Goal: Communication & Community: Ask a question

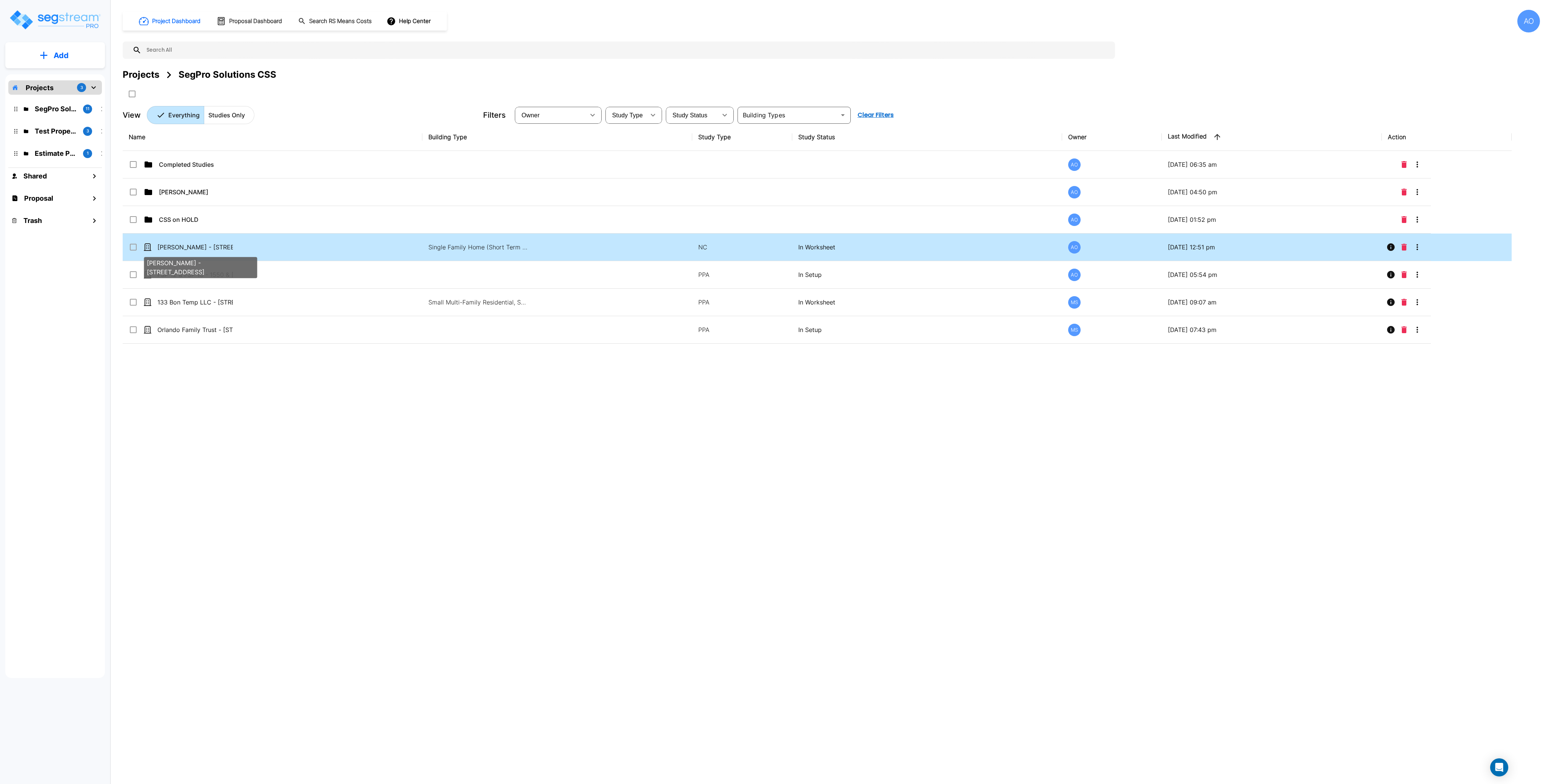
click at [222, 244] on p "[PERSON_NAME] - [STREET_ADDRESS]" at bounding box center [195, 247] width 76 height 9
checkbox input "true"
click at [222, 244] on p "[PERSON_NAME] - [STREET_ADDRESS]" at bounding box center [195, 247] width 76 height 9
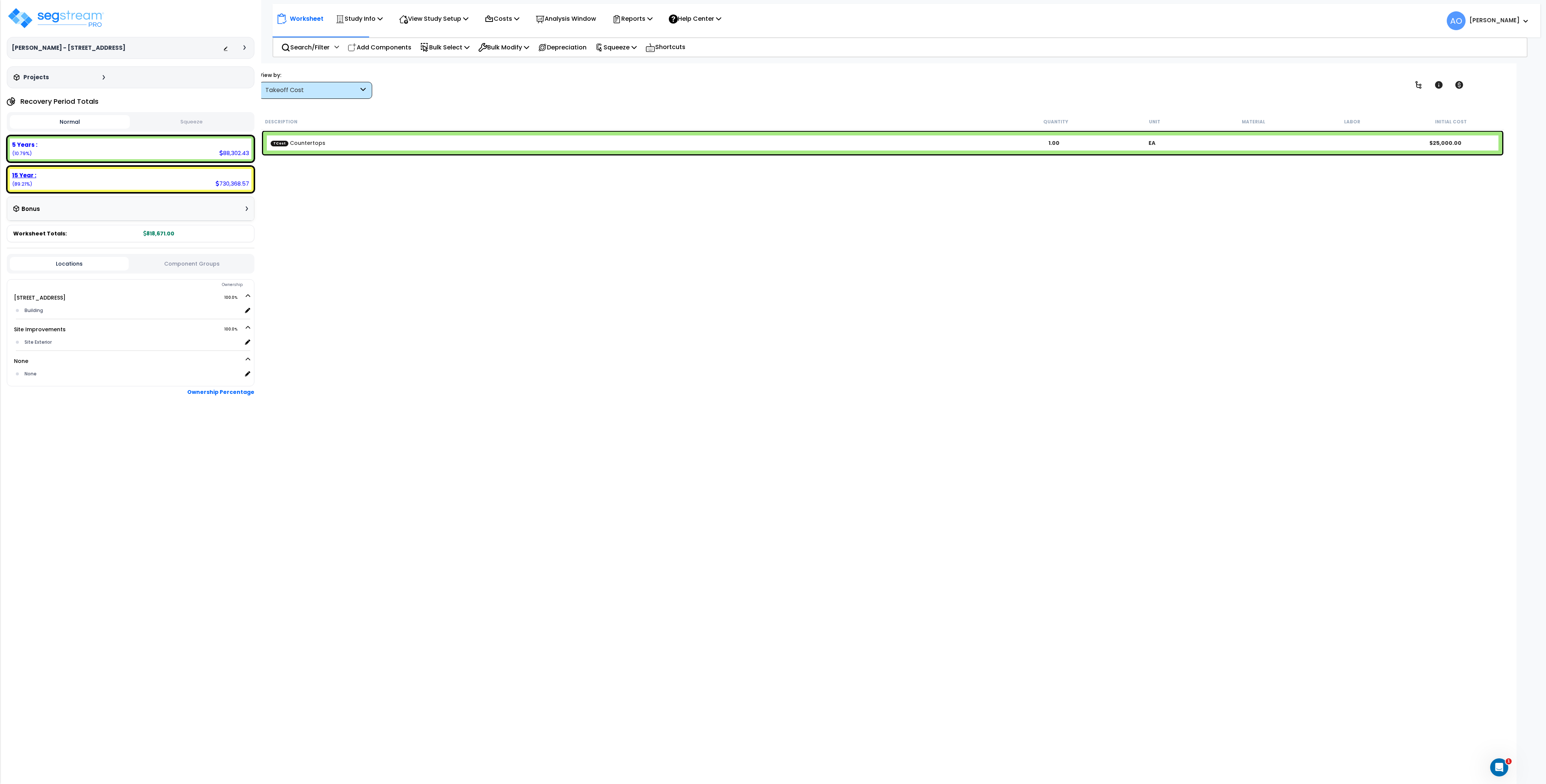
click at [70, 180] on div "15 Year : 730,368.57 (89.21%)" at bounding box center [130, 179] width 241 height 21
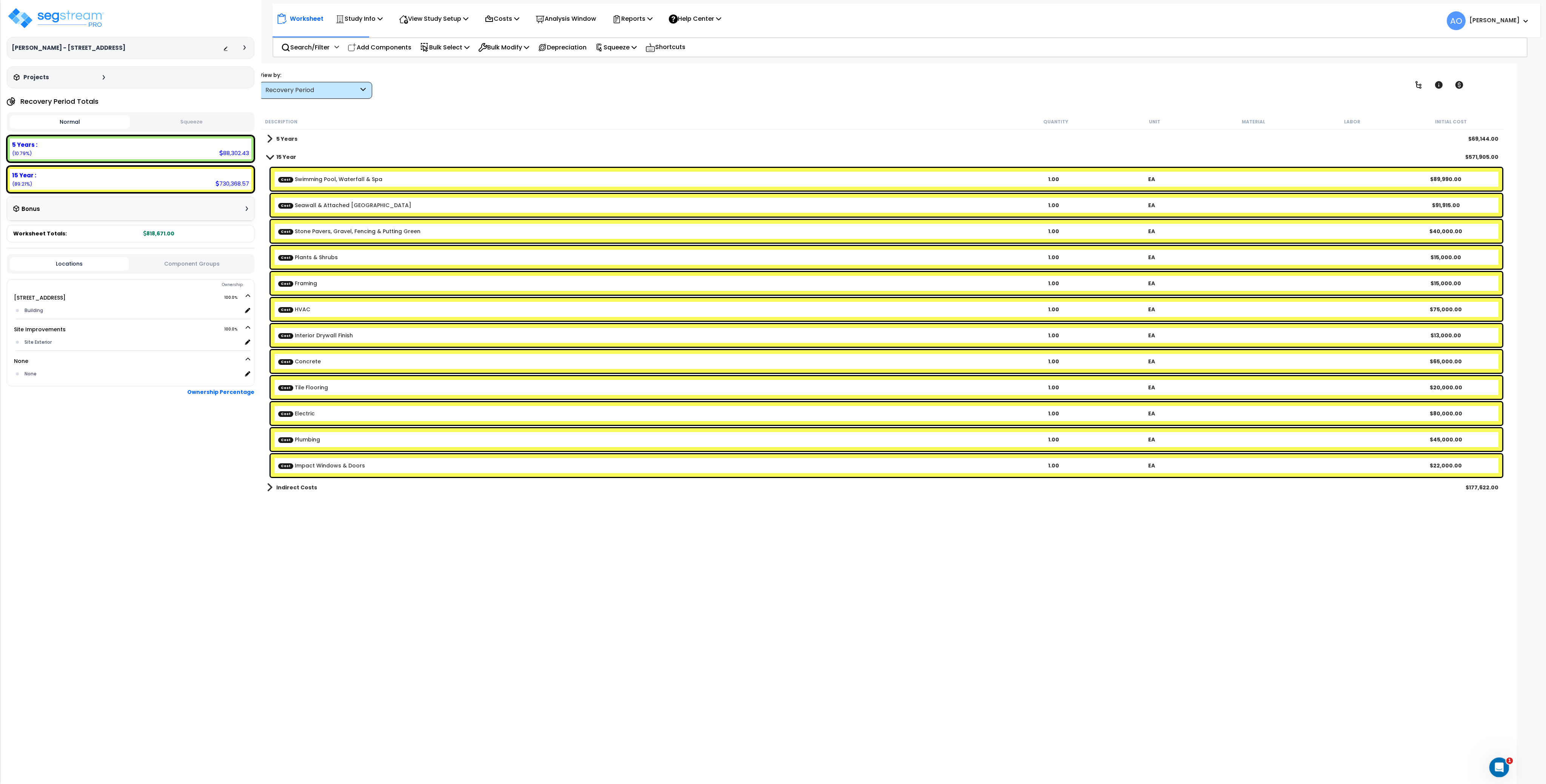
click at [1494, 769] on icon "Open Intercom Messenger" at bounding box center [1498, 766] width 13 height 13
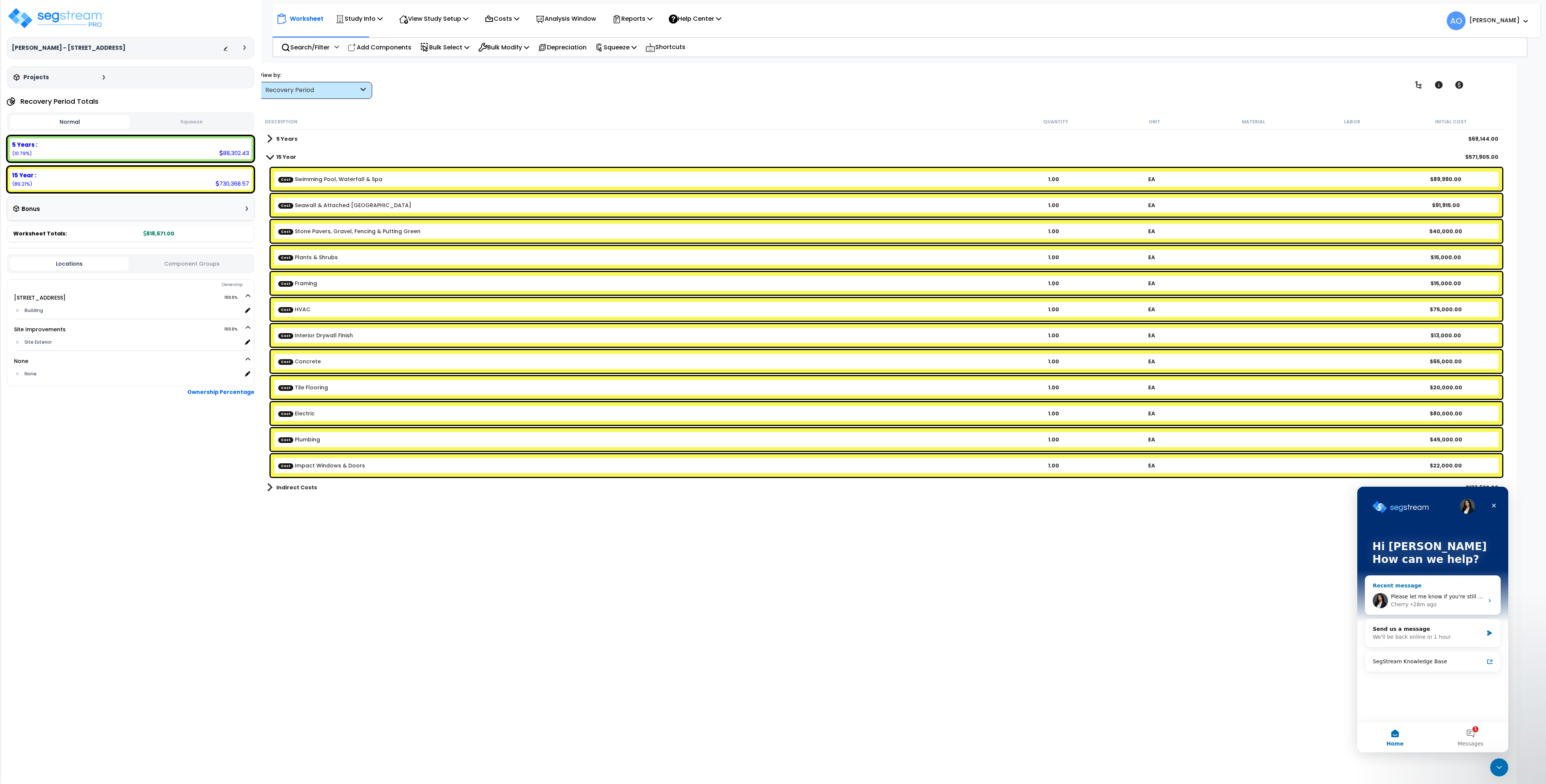
click at [1415, 602] on div "• 28m ago" at bounding box center [1424, 604] width 26 height 8
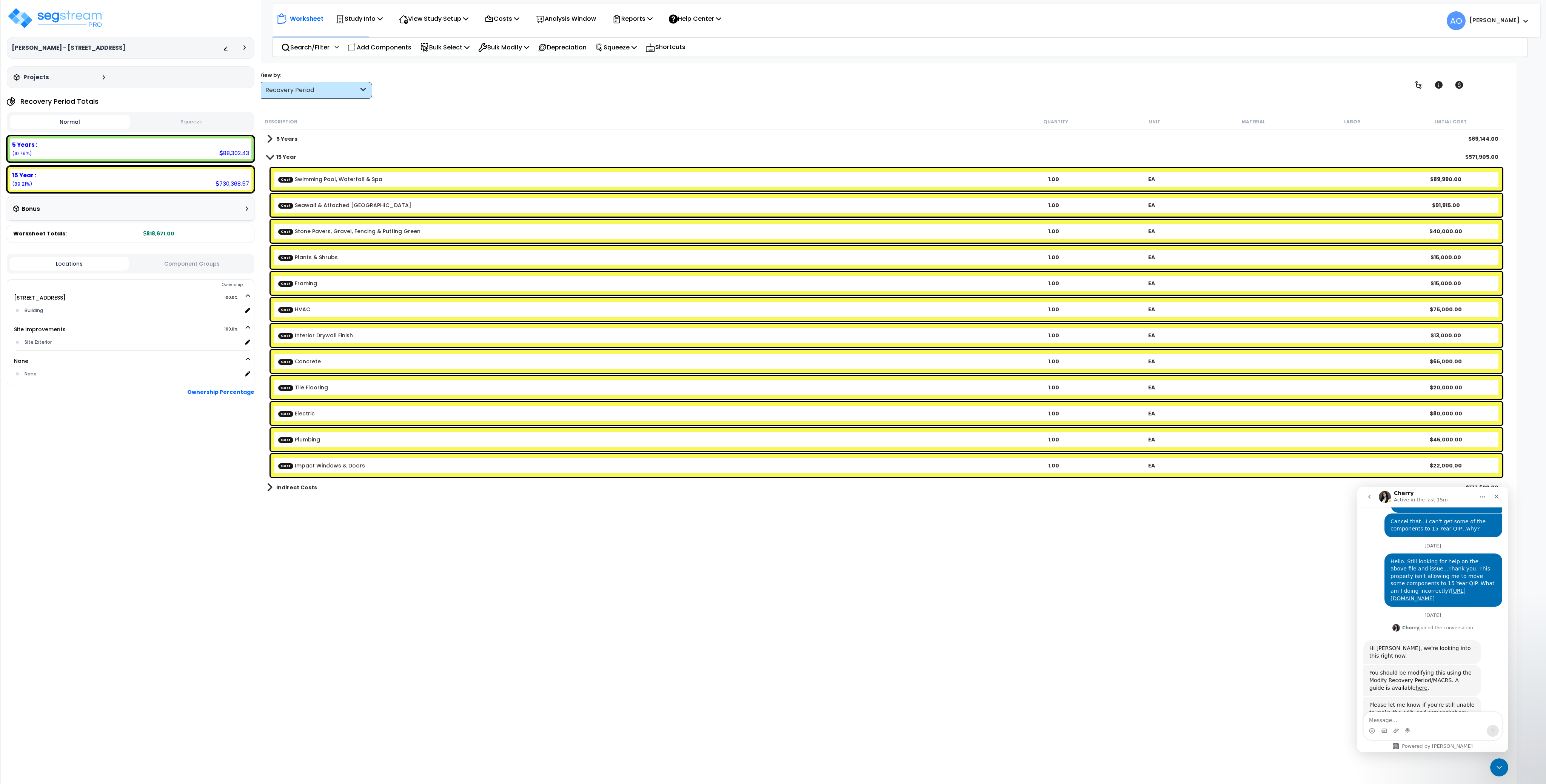
scroll to position [251, 0]
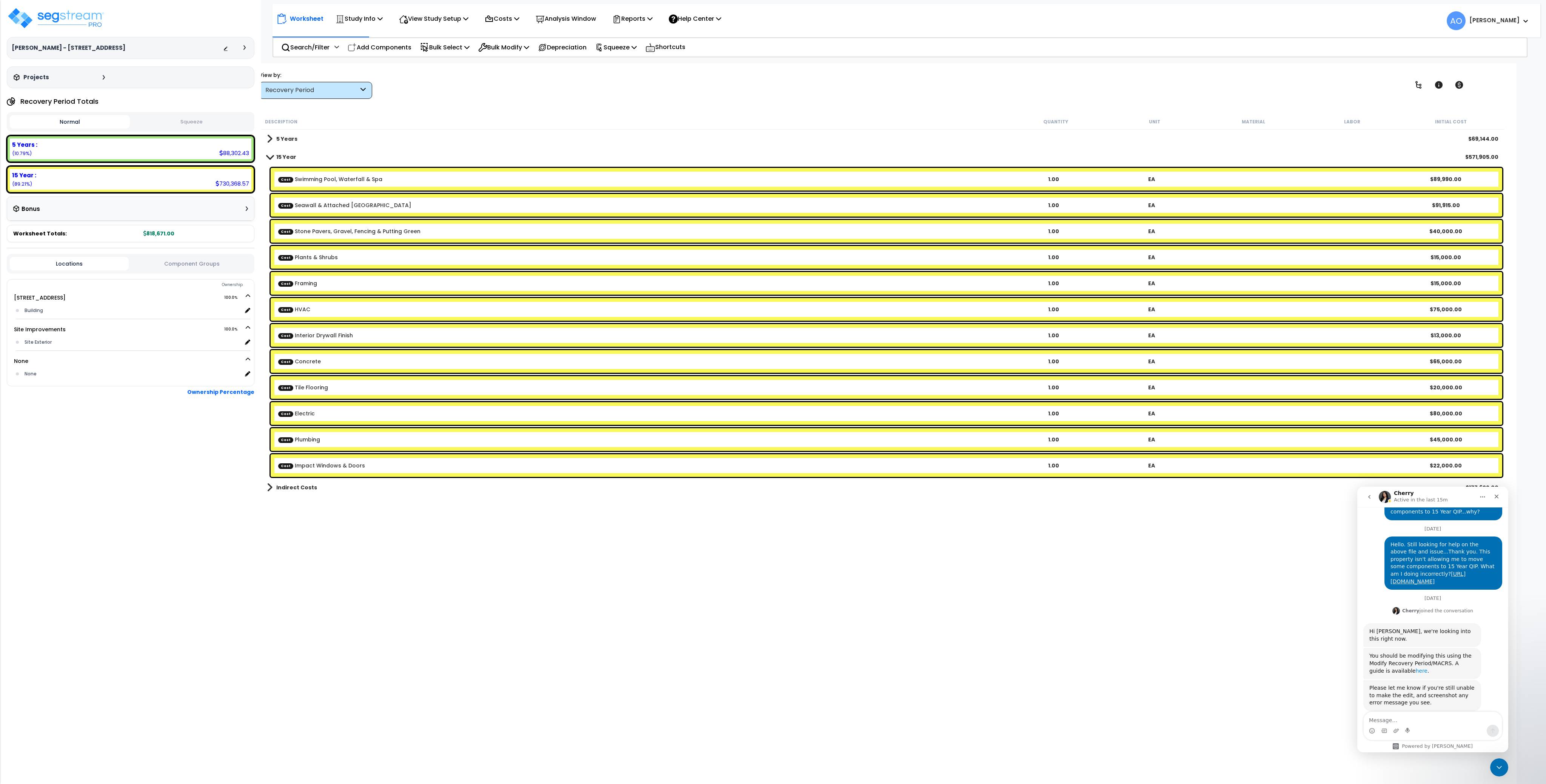
click at [1415, 668] on link "here" at bounding box center [1421, 671] width 12 height 6
click at [320, 311] on b "Cost HVAC" at bounding box center [642, 309] width 726 height 8
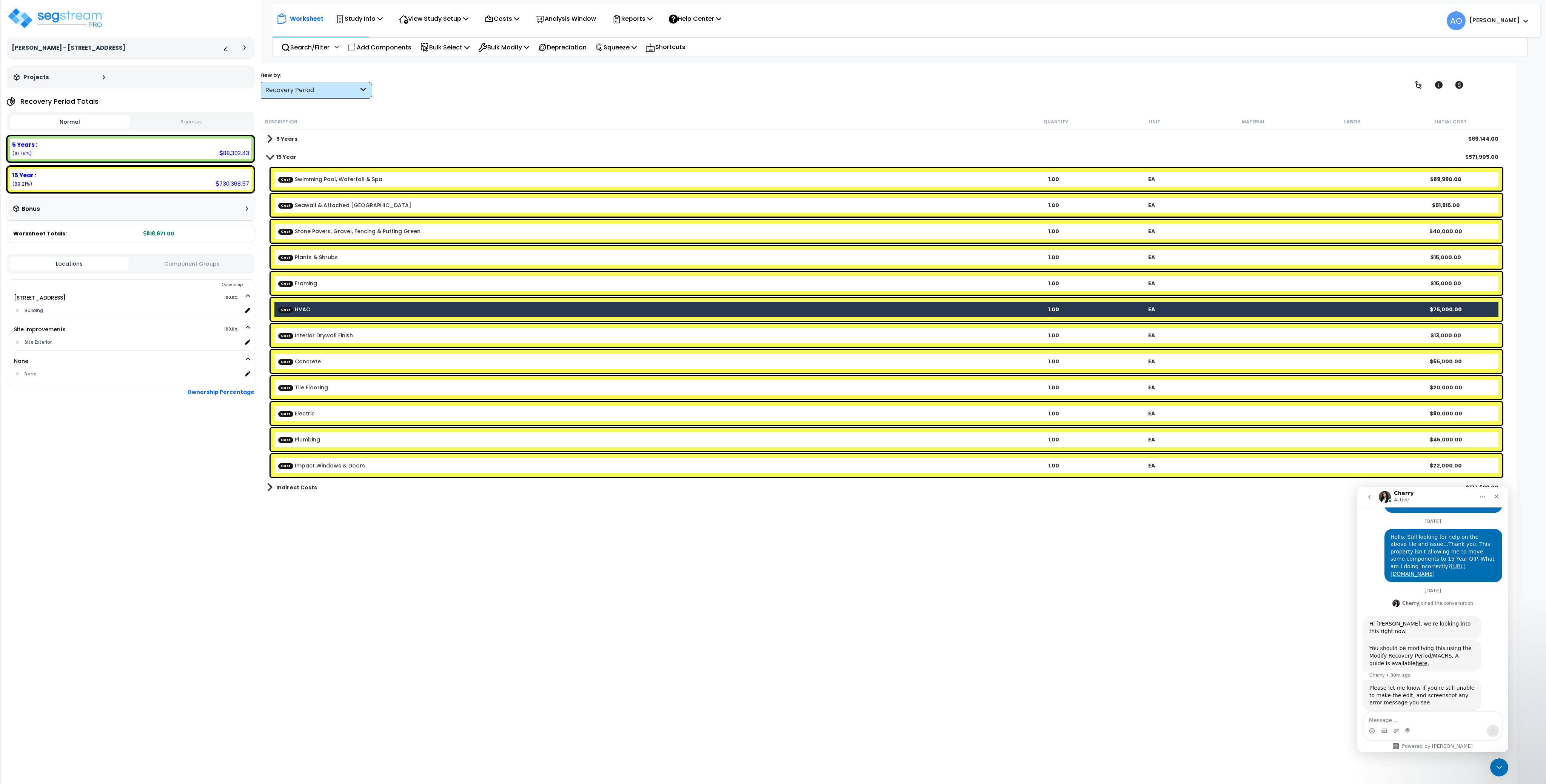
click at [306, 307] on link "Cost HVAC" at bounding box center [294, 309] width 32 height 8
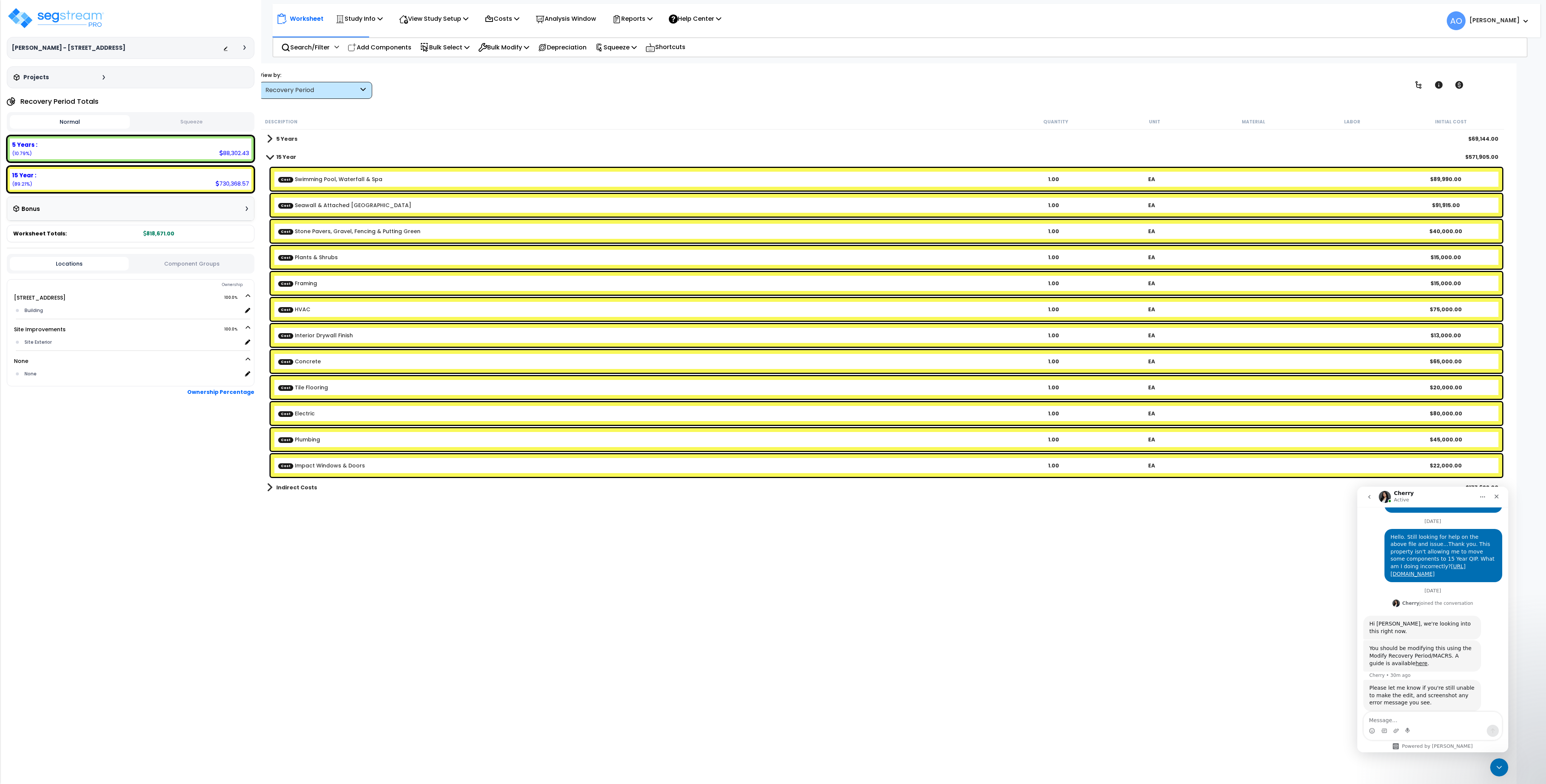
click at [313, 311] on b "Cost HVAC" at bounding box center [642, 309] width 726 height 8
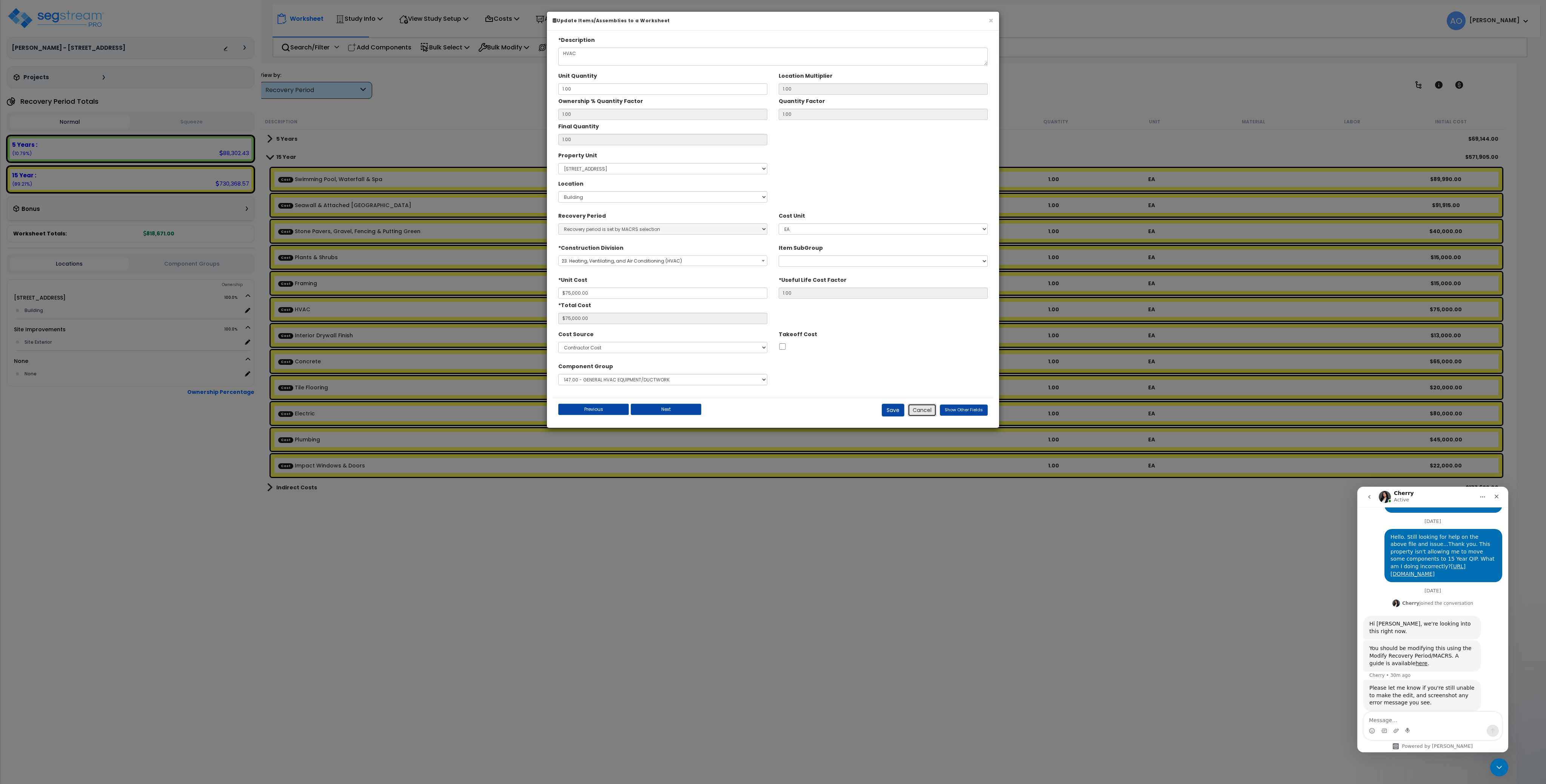
click at [929, 411] on button "Cancel" at bounding box center [922, 410] width 29 height 13
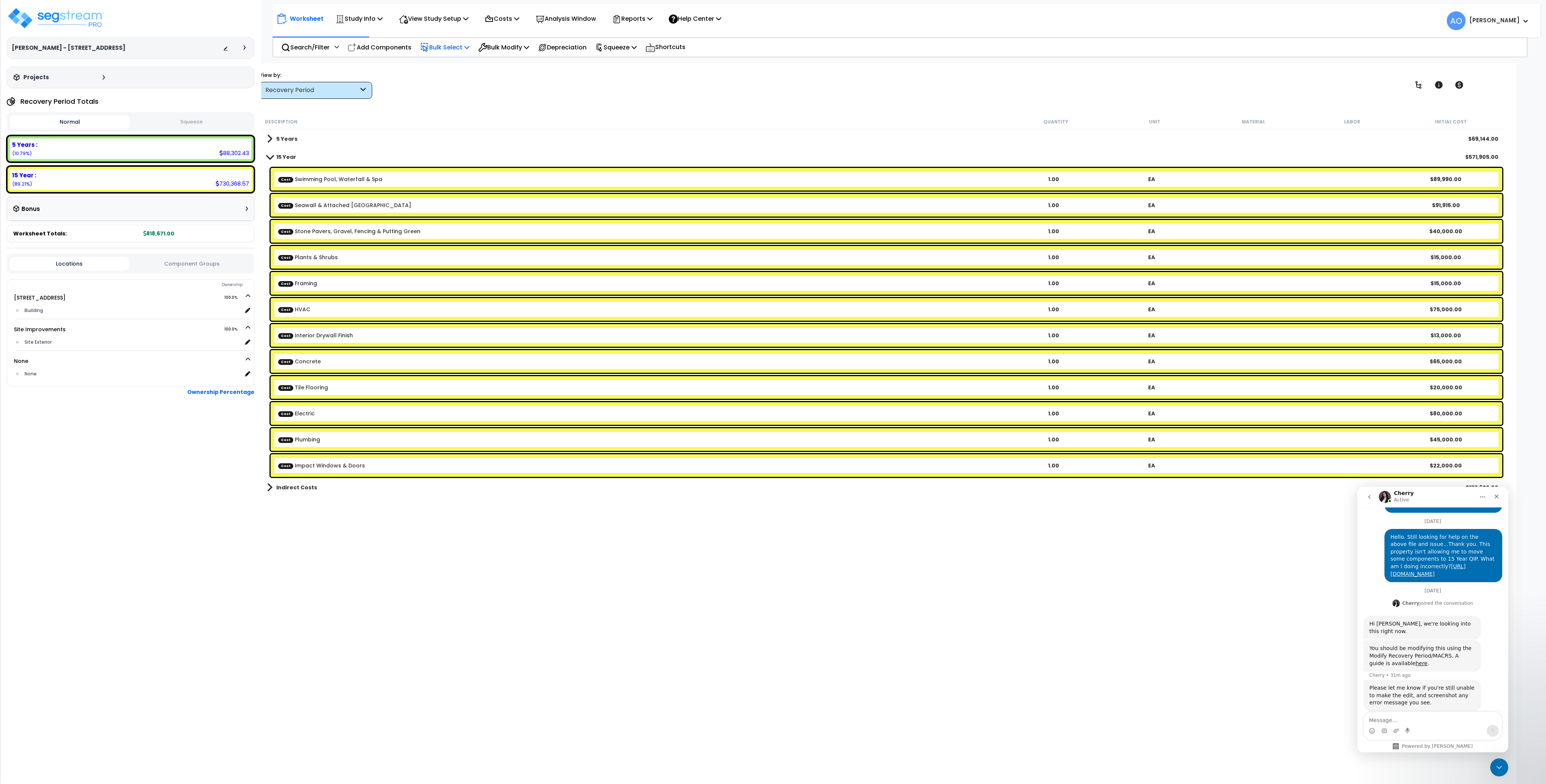
click at [458, 50] on p "Bulk Select" at bounding box center [445, 47] width 49 height 10
click at [454, 114] on link "Component Group" at bounding box center [454, 114] width 75 height 15
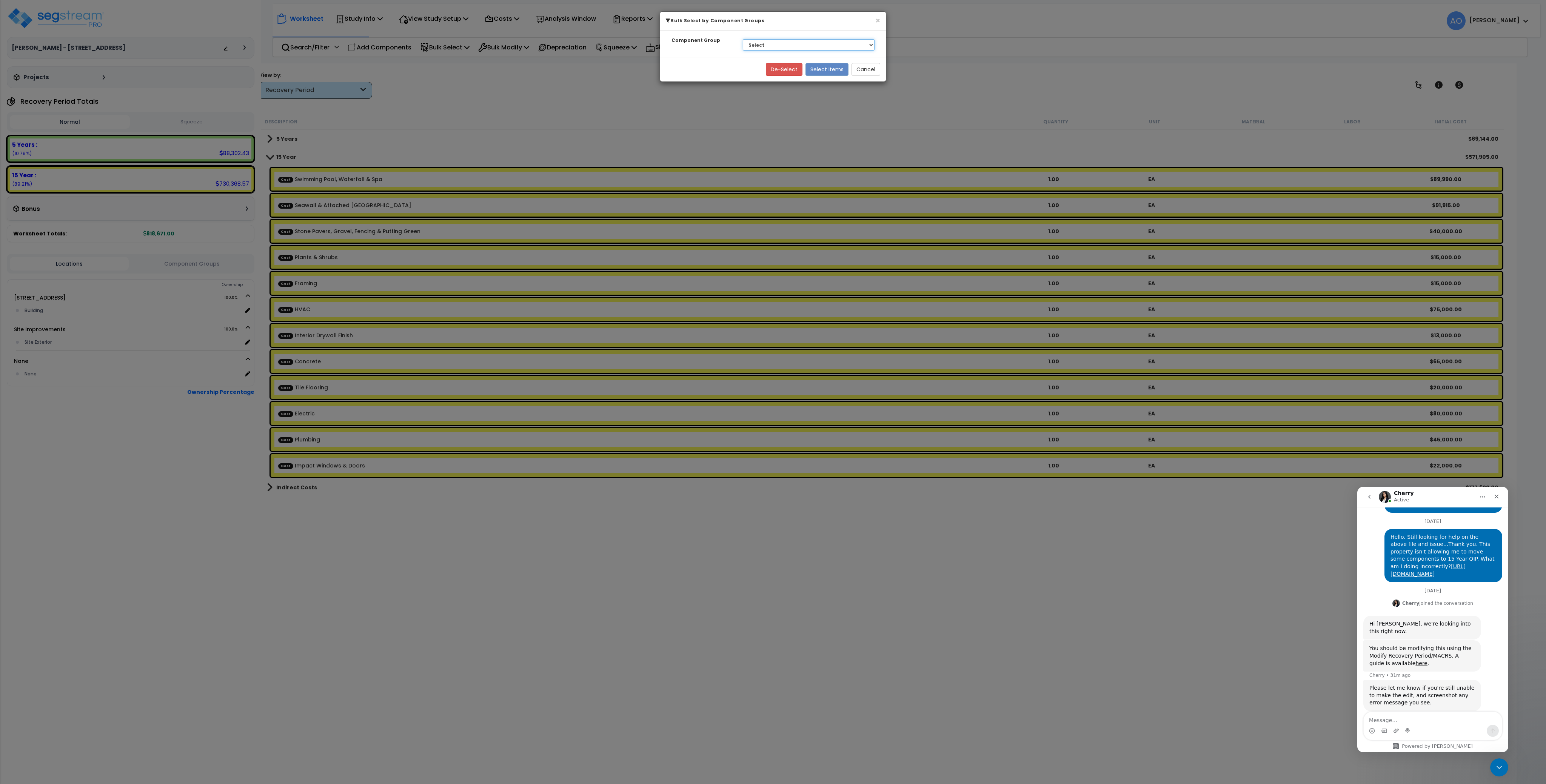
click at [766, 45] on select "Select WOOD & PLASTICS DOORS & WINDOWS INTERIOR DRYWALL PARTITIONS KITCHEN CABI…" at bounding box center [808, 44] width 131 height 11
select select "45966"
click at [743, 39] on select "Select WOOD & PLASTICS DOORS & WINDOWS INTERIOR DRYWALL PARTITIONS KITCHEN CABI…" at bounding box center [808, 44] width 131 height 11
click at [826, 70] on button "Select Items" at bounding box center [827, 69] width 43 height 13
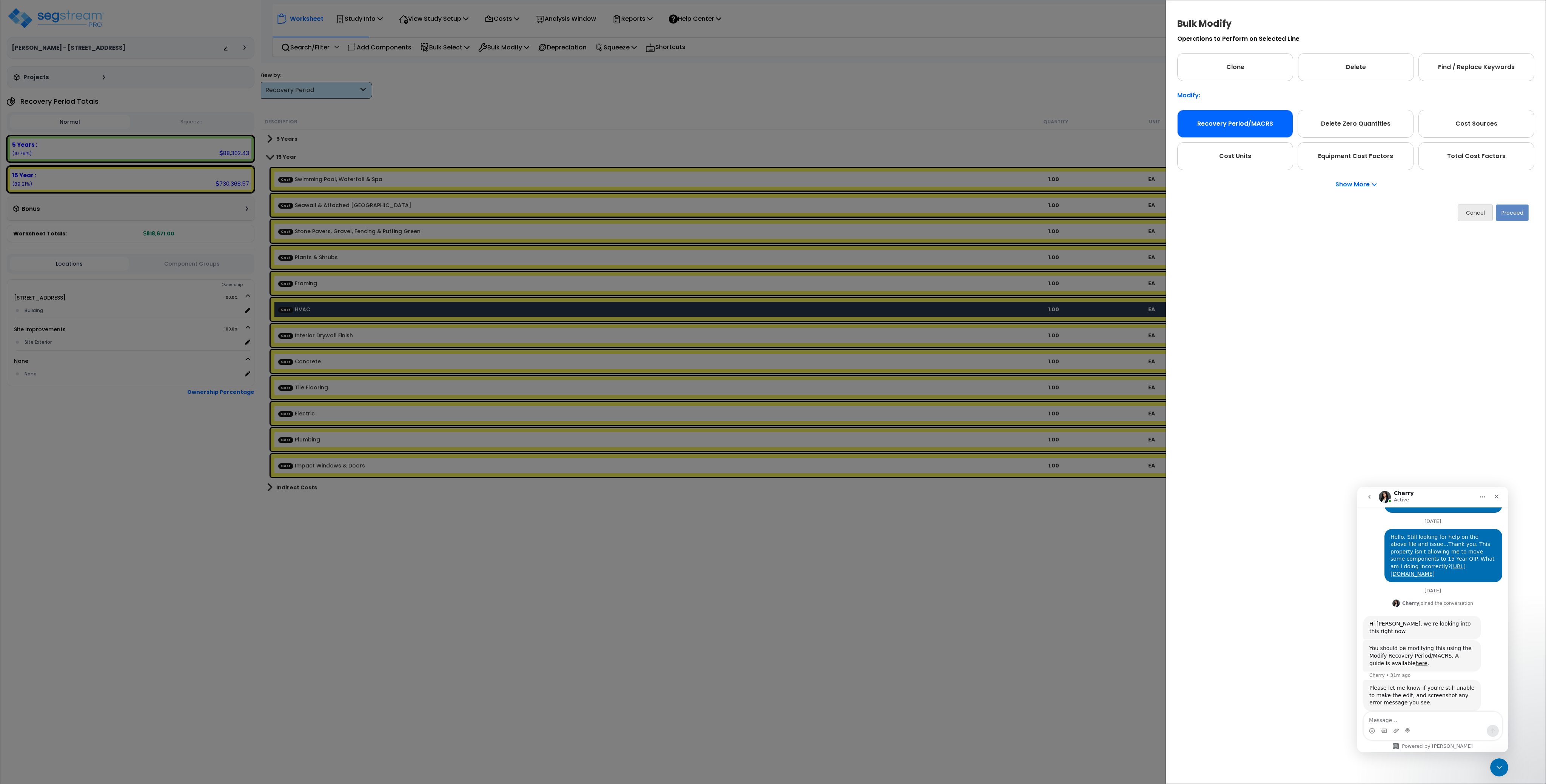
click at [1259, 122] on div "Recovery Period/MACRS" at bounding box center [1235, 124] width 116 height 28
click at [1518, 212] on button "Proceed" at bounding box center [1512, 213] width 33 height 17
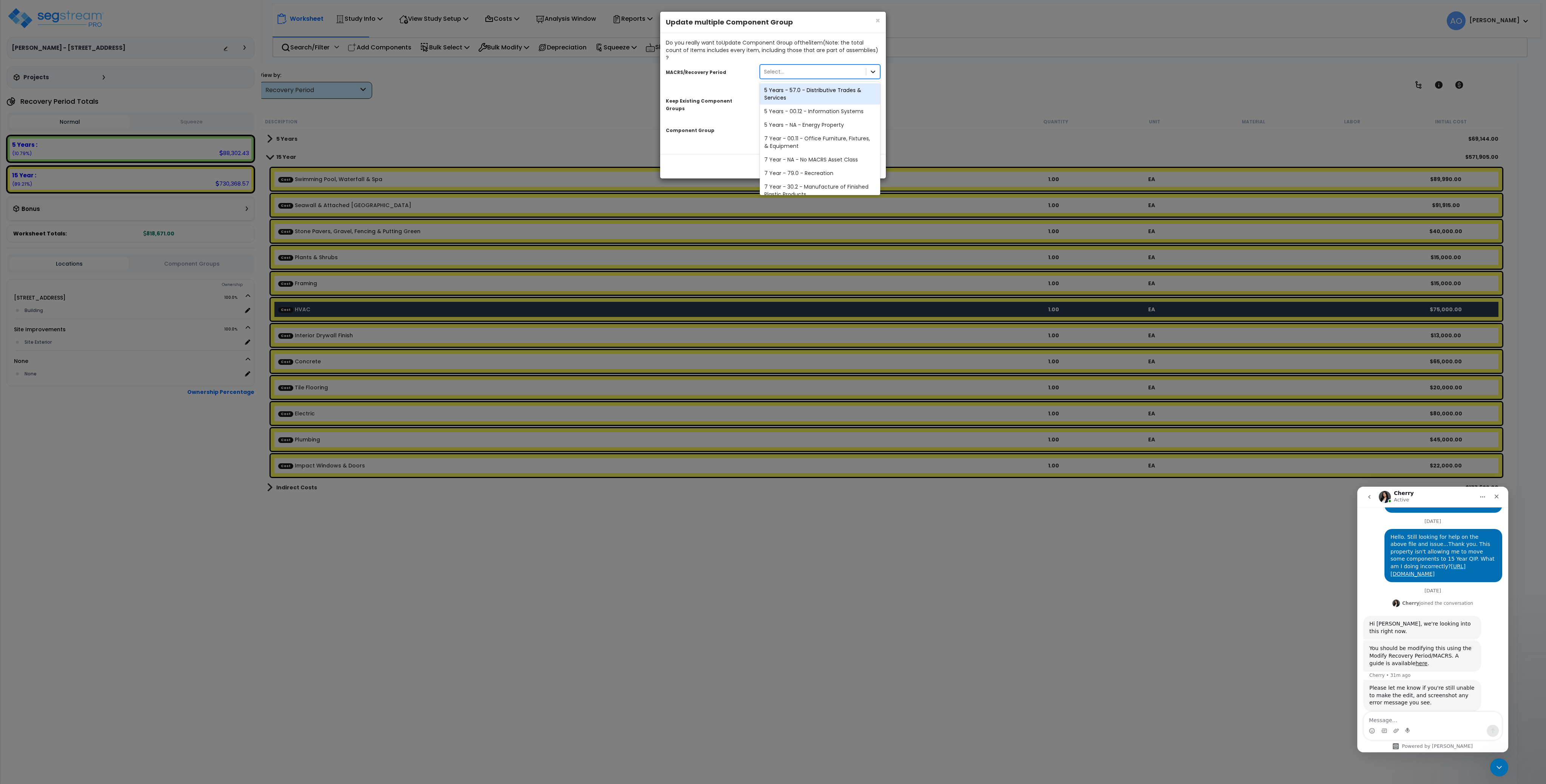
click at [873, 68] on icon at bounding box center [873, 71] width 8 height 8
click at [807, 65] on div "Select..." at bounding box center [813, 71] width 106 height 12
click at [1401, 715] on textarea "Message…" at bounding box center [1433, 718] width 138 height 13
type textarea "I"
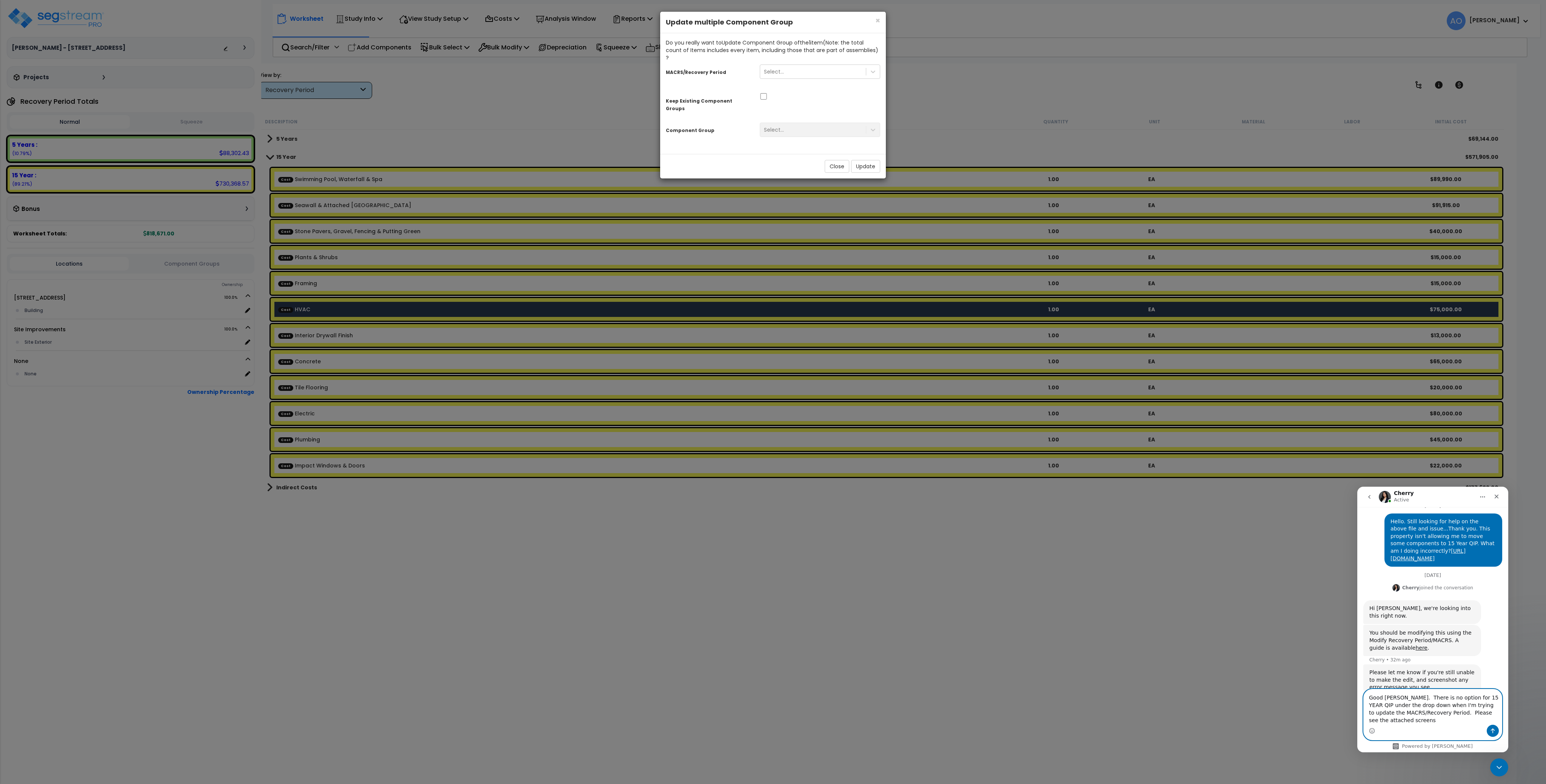
scroll to position [281, 0]
type textarea "Good [PERSON_NAME]. There is no option for 15 YEAR QIP under the drop down when…"
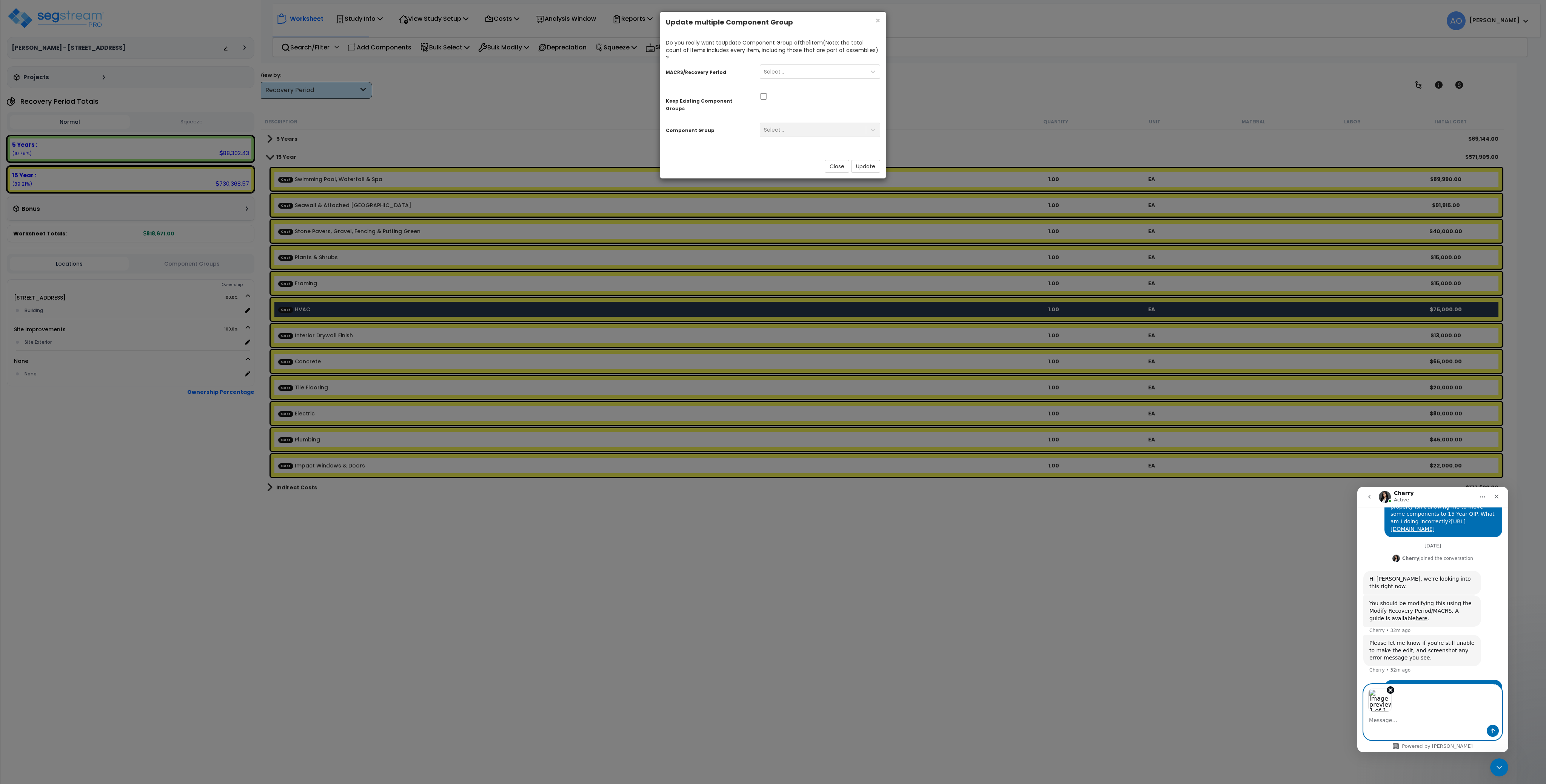
scroll to position [331, 0]
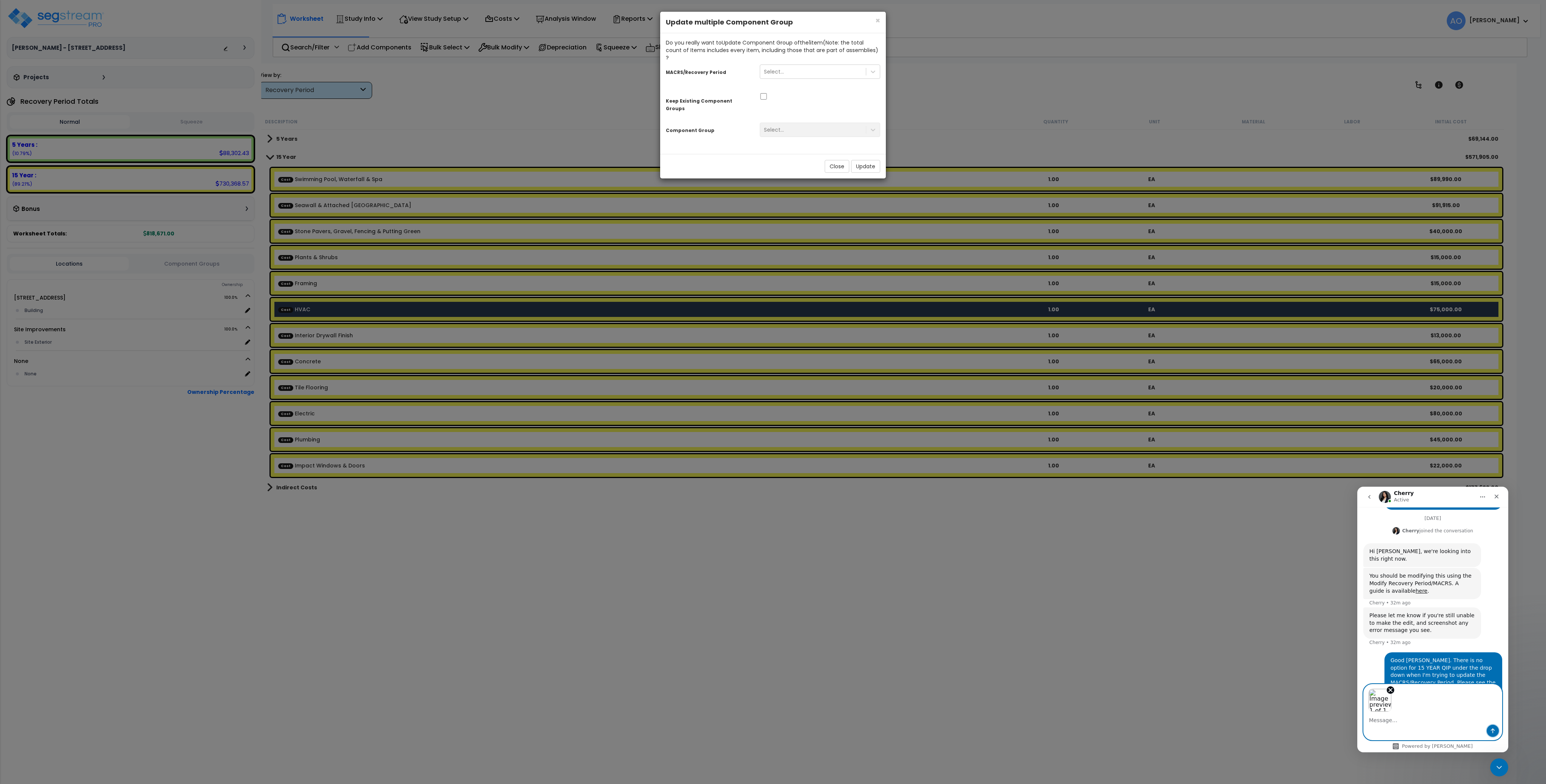
click at [1493, 732] on icon "Send a message…" at bounding box center [1493, 731] width 4 height 5
click at [785, 63] on div "Select..." at bounding box center [820, 71] width 131 height 16
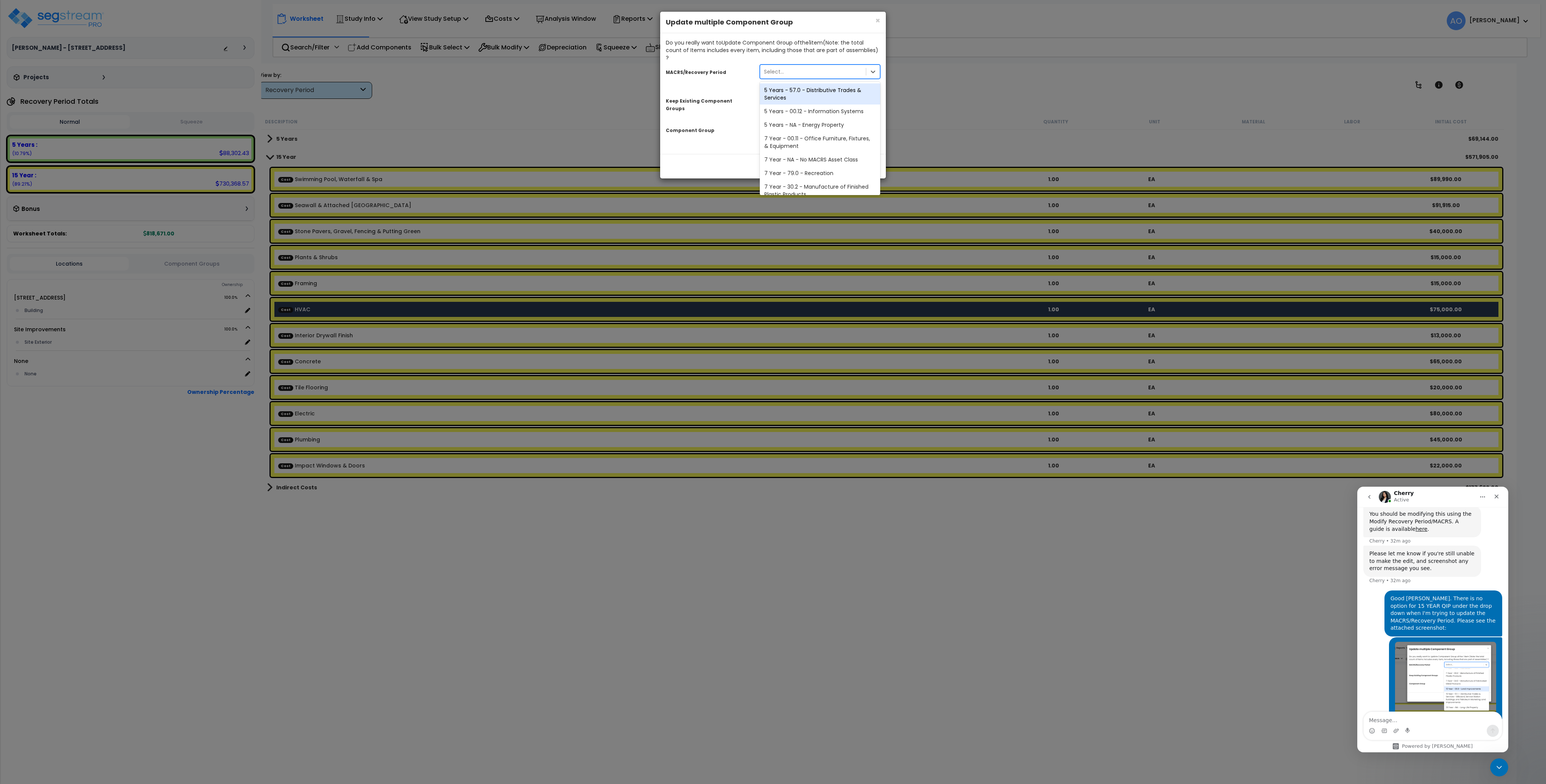
click at [787, 65] on div "Select..." at bounding box center [813, 71] width 106 height 12
click at [876, 20] on span "×" at bounding box center [877, 20] width 5 height 11
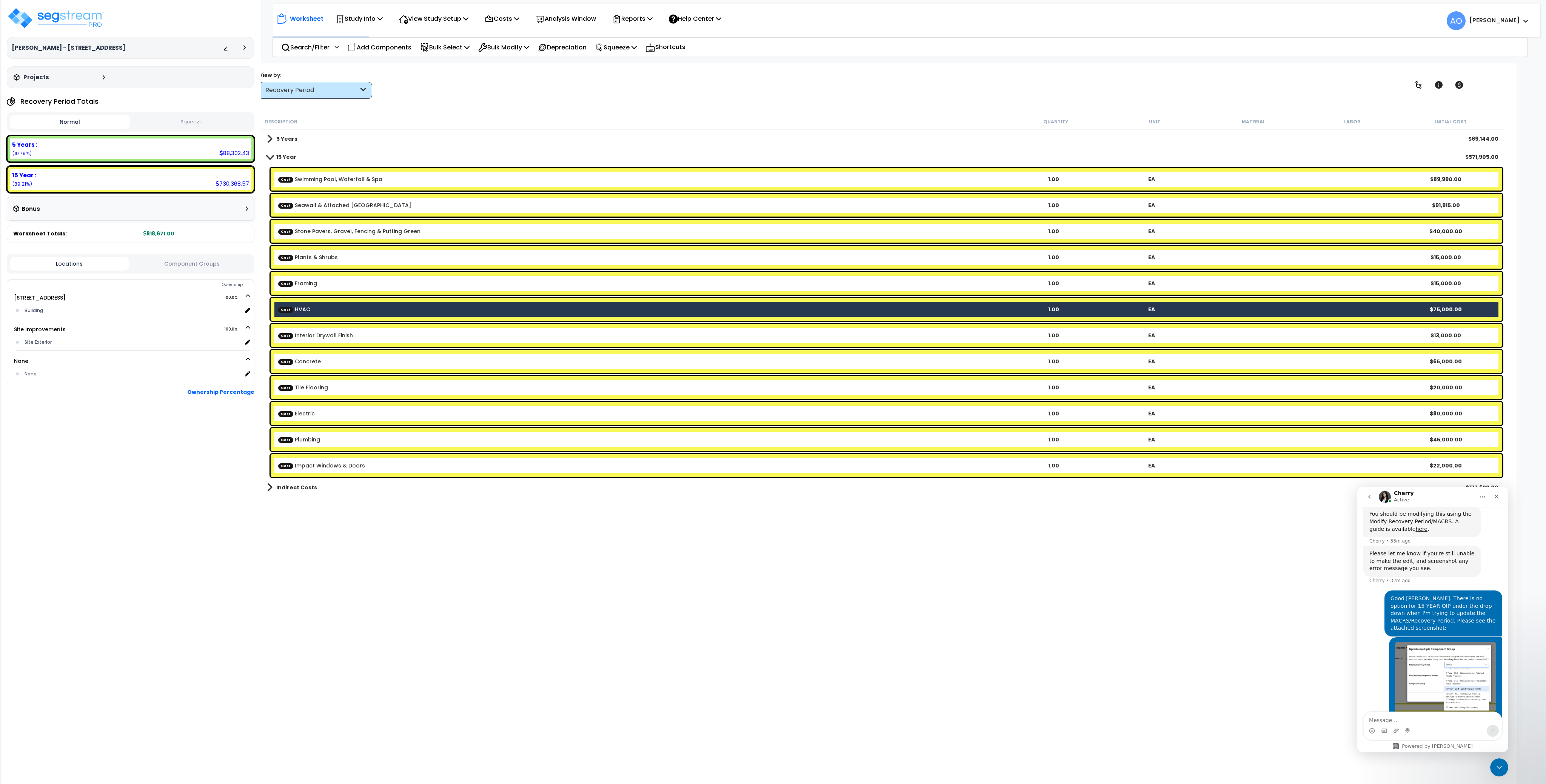
click at [1388, 720] on textarea "Message…" at bounding box center [1433, 718] width 138 height 13
type textarea "S"
type textarea "There is no option to move any component to 15 YEAR QIP. This is despite me set…"
click at [424, 23] on p "View Study Setup" at bounding box center [434, 19] width 70 height 10
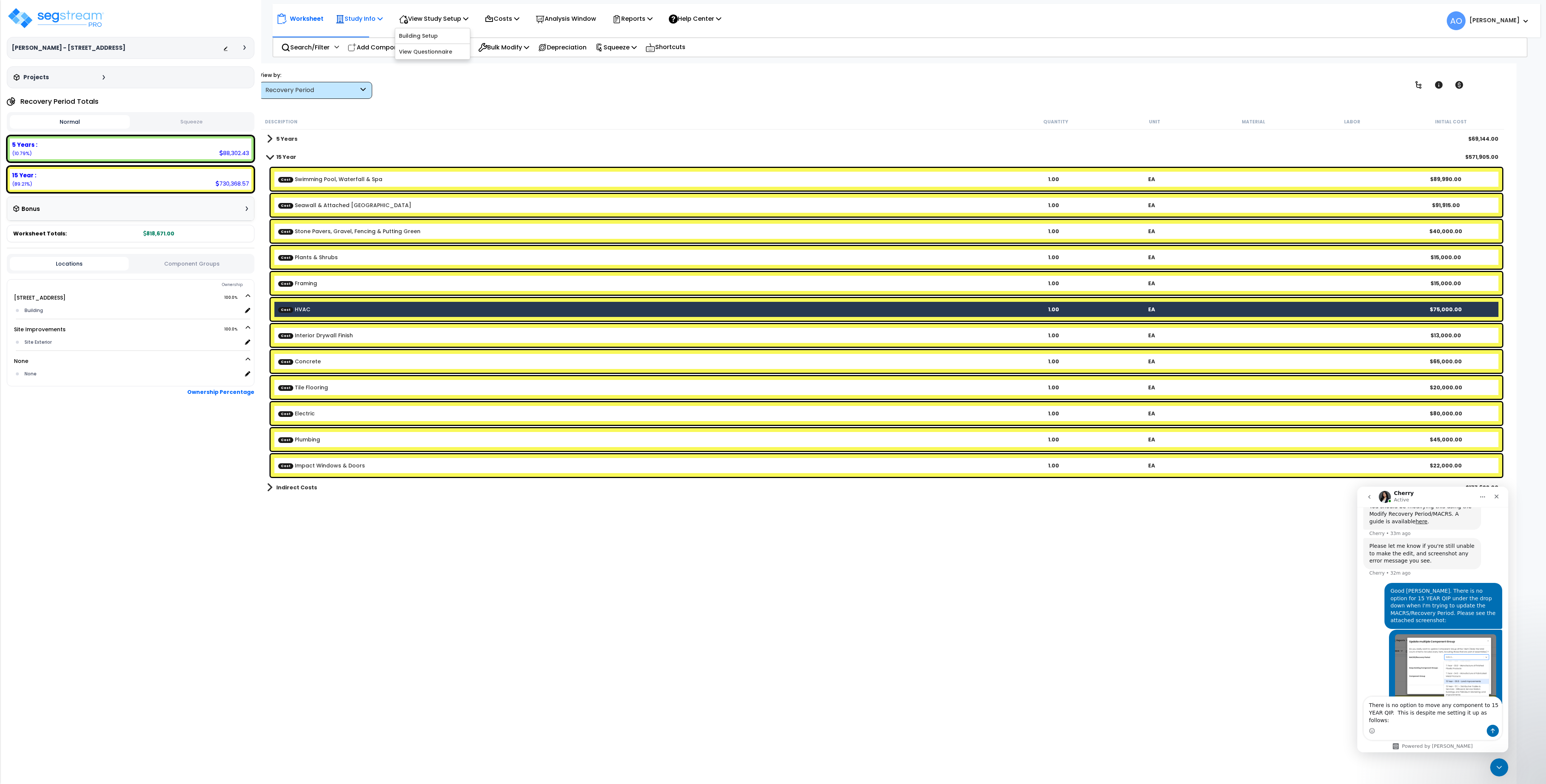
click at [376, 21] on p "Study Info" at bounding box center [359, 19] width 47 height 10
click at [365, 34] on link "Study Setup" at bounding box center [369, 35] width 75 height 15
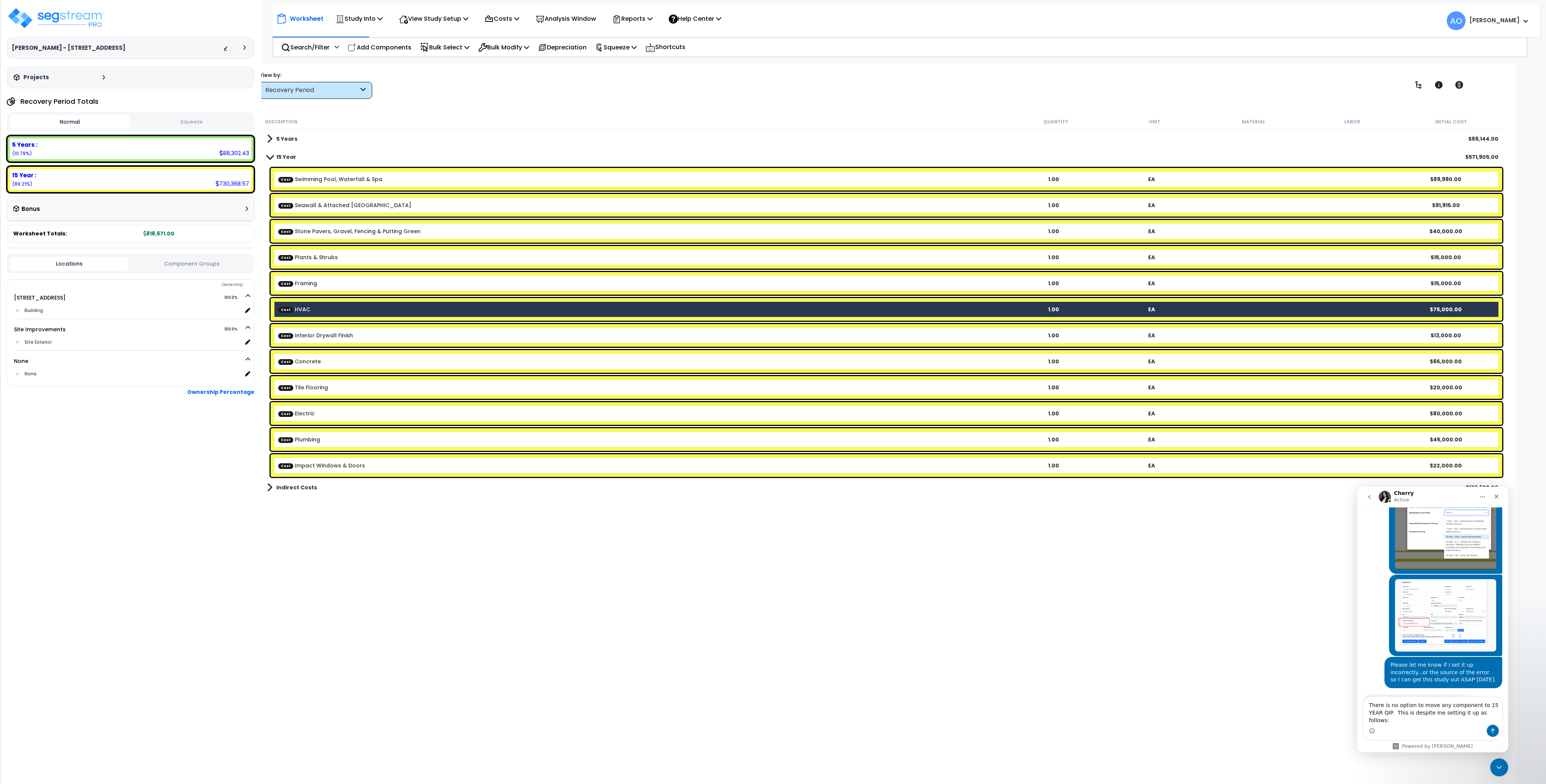
scroll to position [0, 0]
click at [1458, 726] on div "Intercom messenger" at bounding box center [1433, 731] width 138 height 12
drag, startPoint x: 1478, startPoint y: 720, endPoint x: 1356, endPoint y: 711, distance: 122.3
click at [1358, 711] on html "Cherry Active Ask us about anything SegStream, we're here for you. September 20…" at bounding box center [1433, 619] width 151 height 266
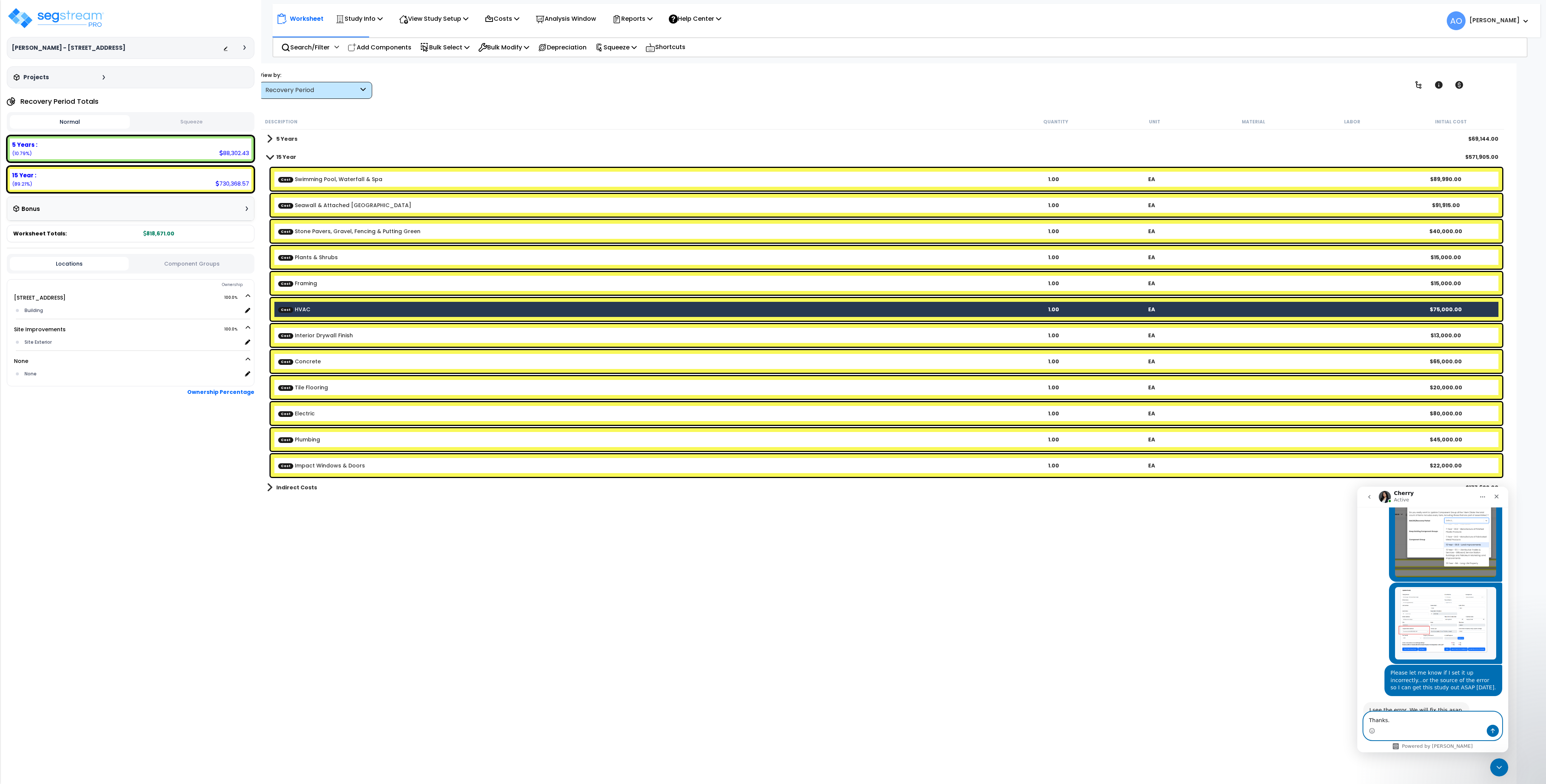
type textarea "Thanks."
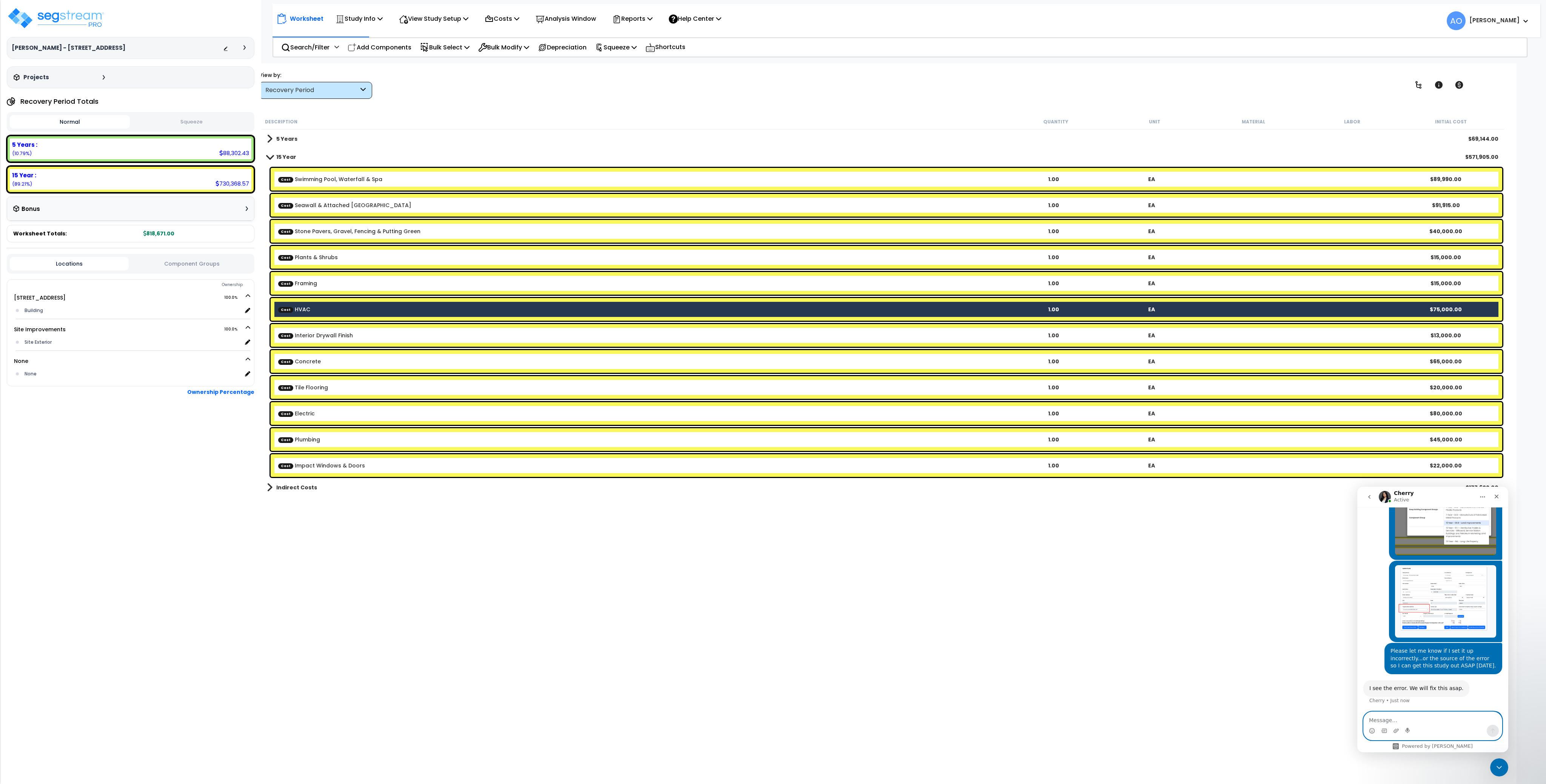
scroll to position [552, 0]
click at [642, 109] on div "Worksheet Study Info Study Setup Add Property Unit Template study Clone study AO" at bounding box center [882, 455] width 1268 height 784
click at [65, 22] on img at bounding box center [56, 18] width 98 height 23
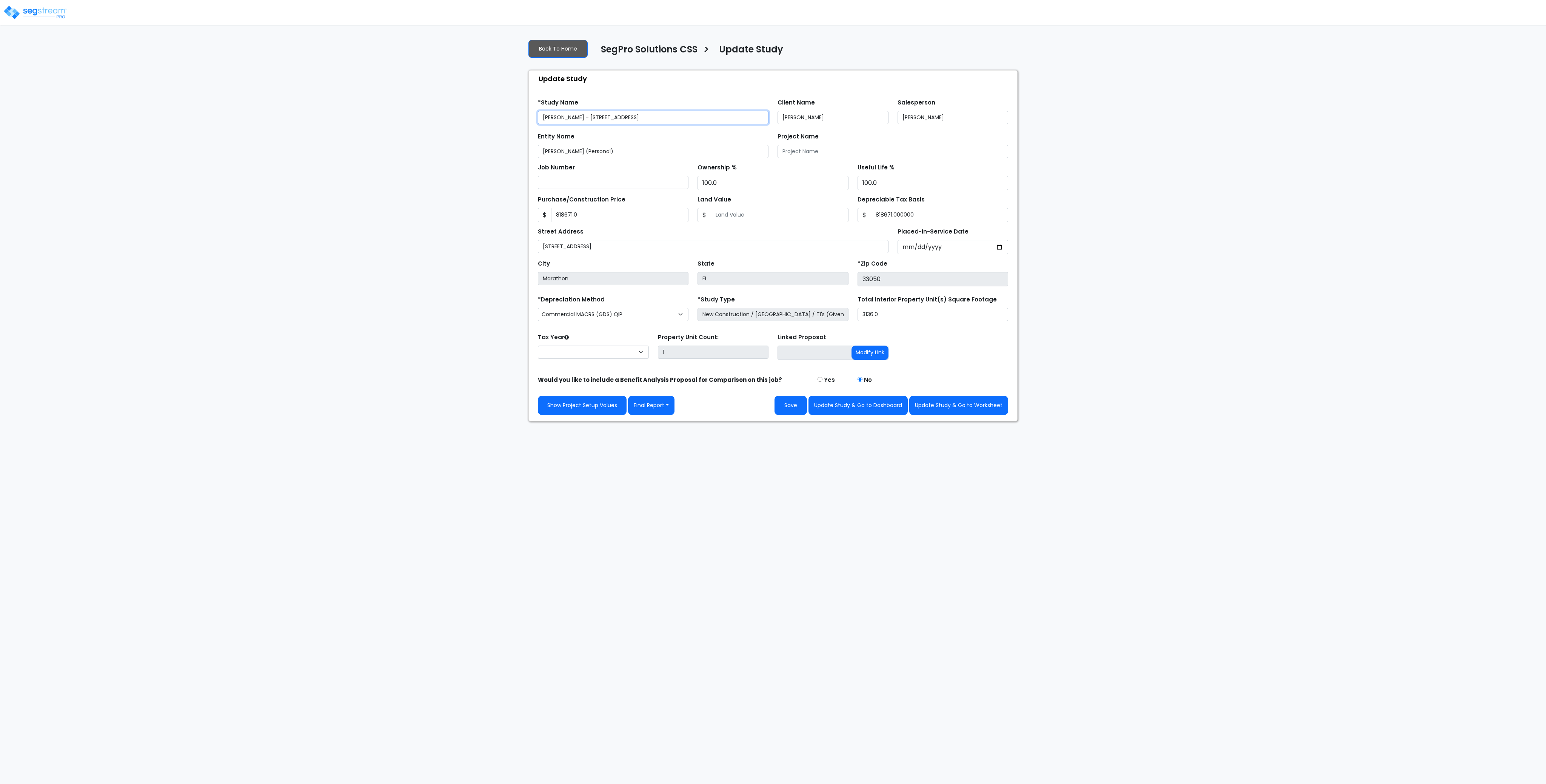
type input "818,671.00"
select select "2025"
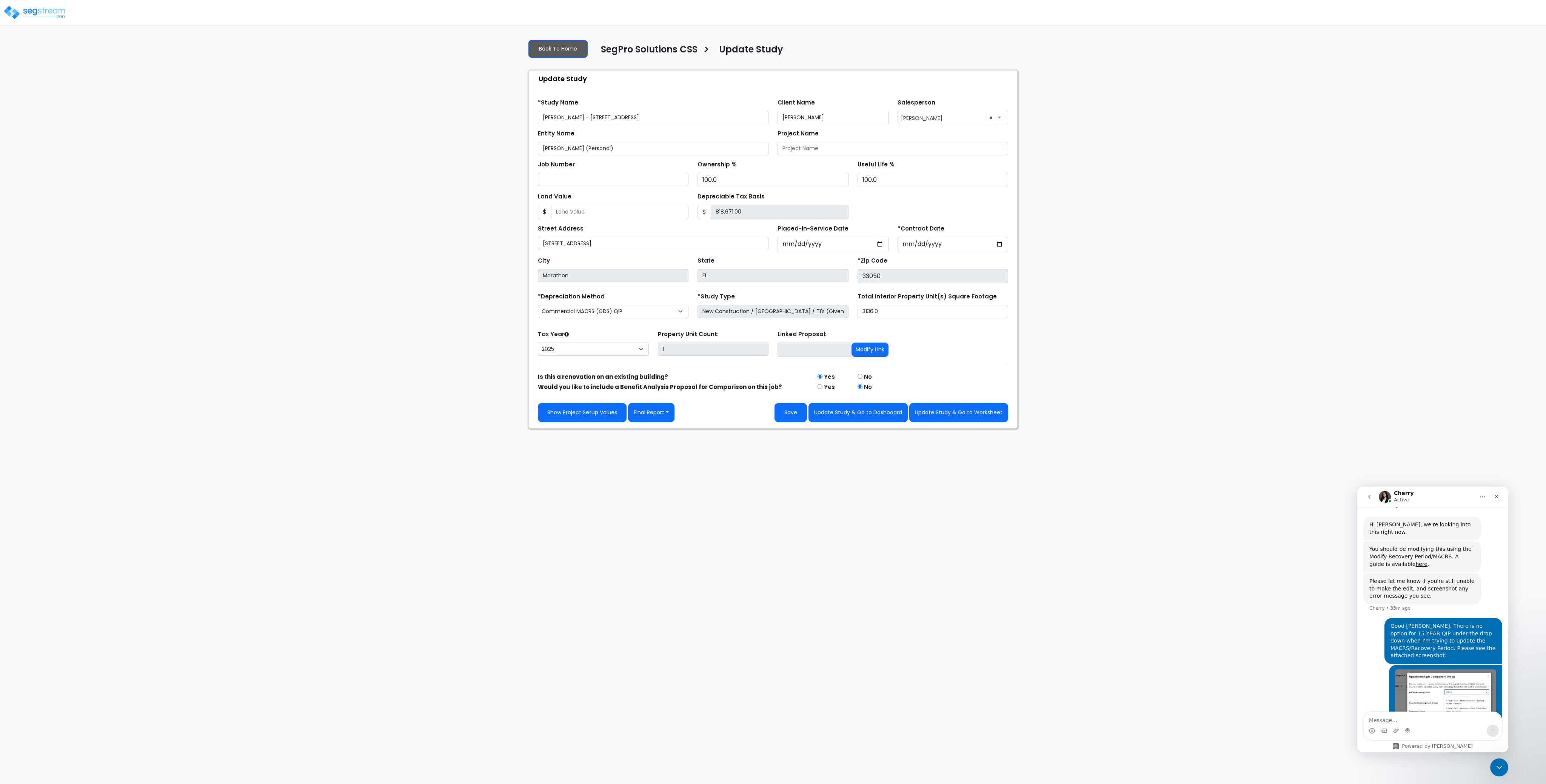
scroll to position [386, 0]
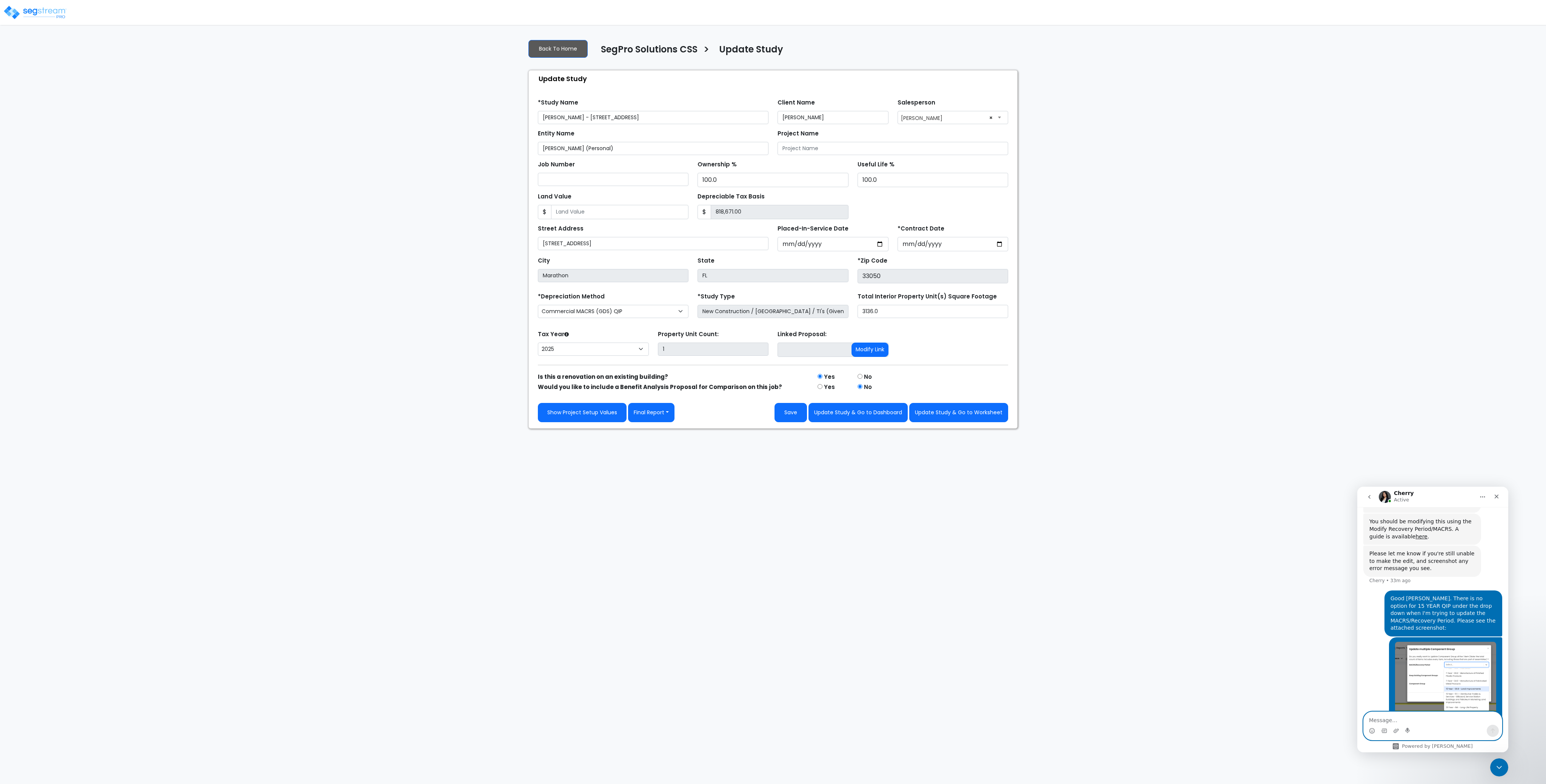
click at [1393, 716] on textarea "Message…" at bounding box center [1433, 718] width 138 height 13
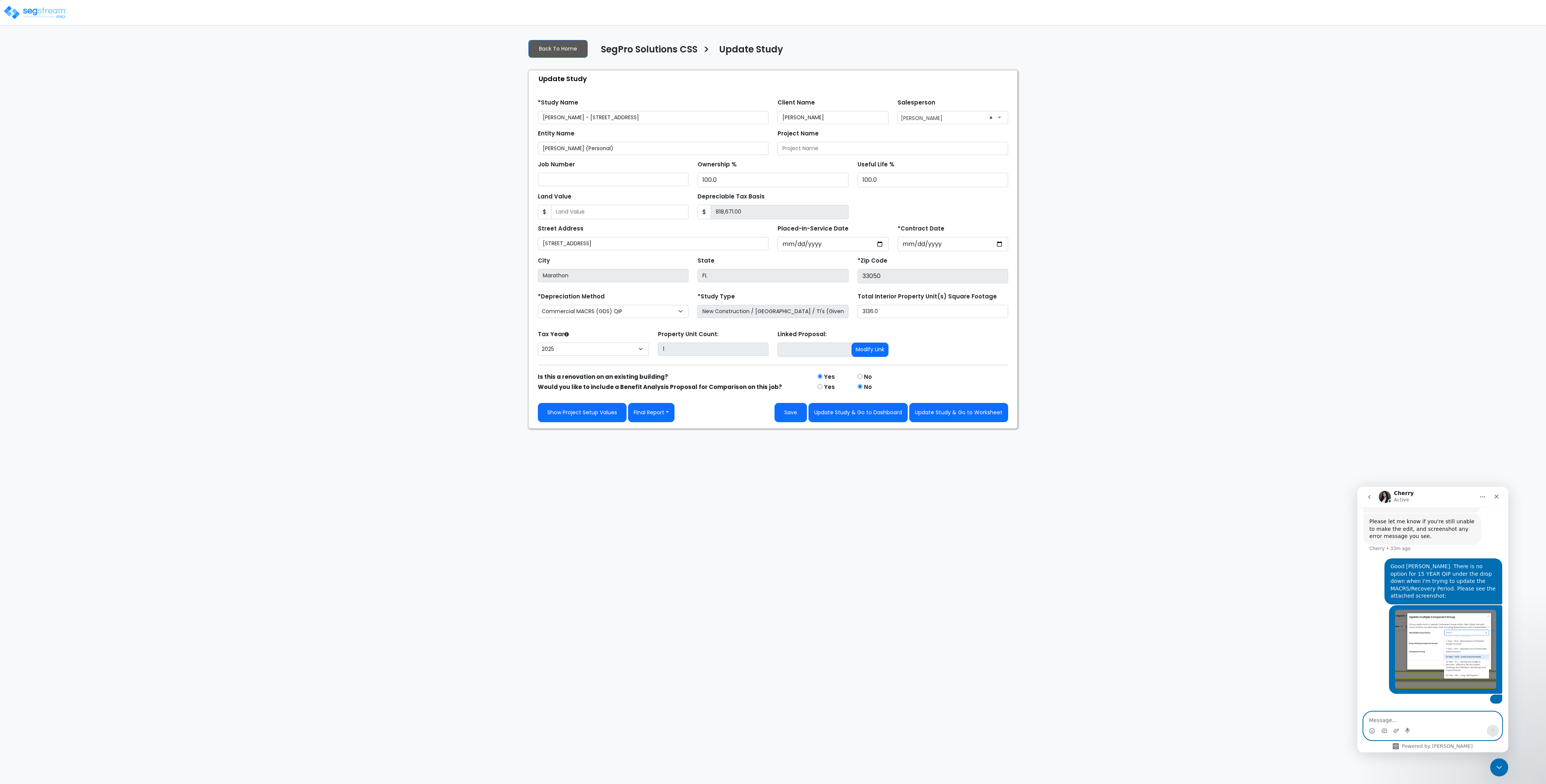
scroll to position [468, 0]
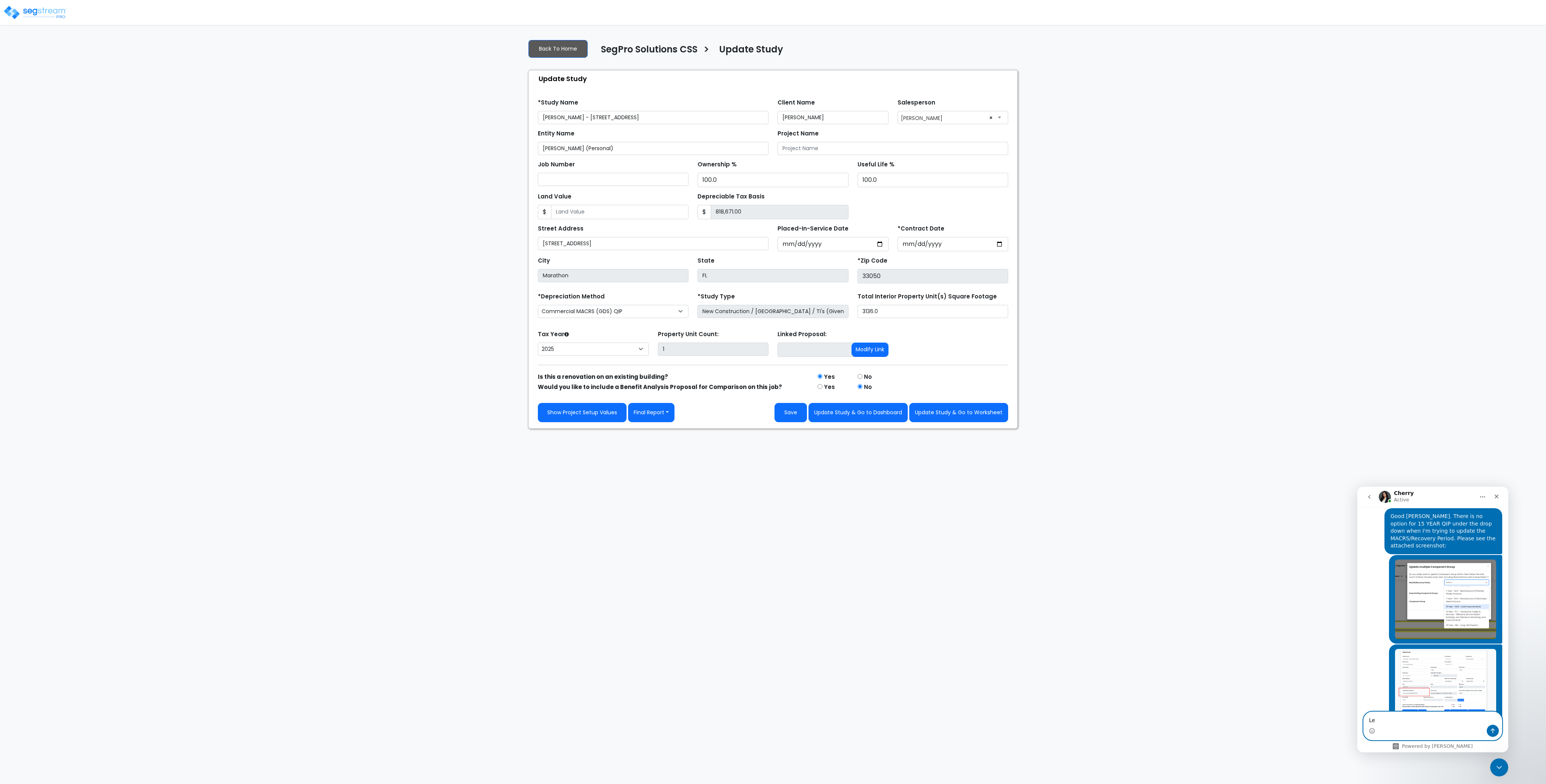
type textarea "L"
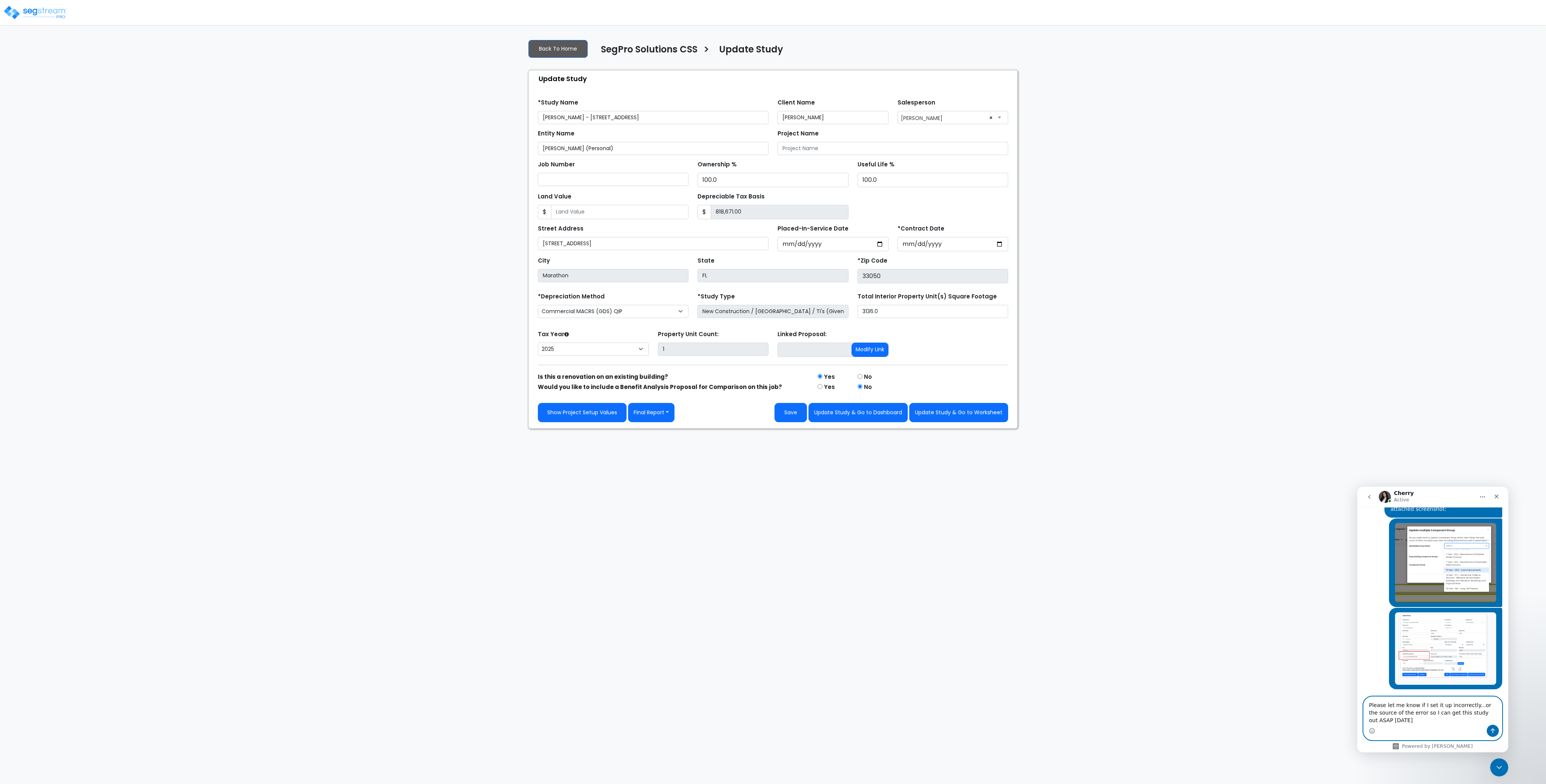
type textarea "Please let me know if I set it up incorrectly...or the source of the error so I…"
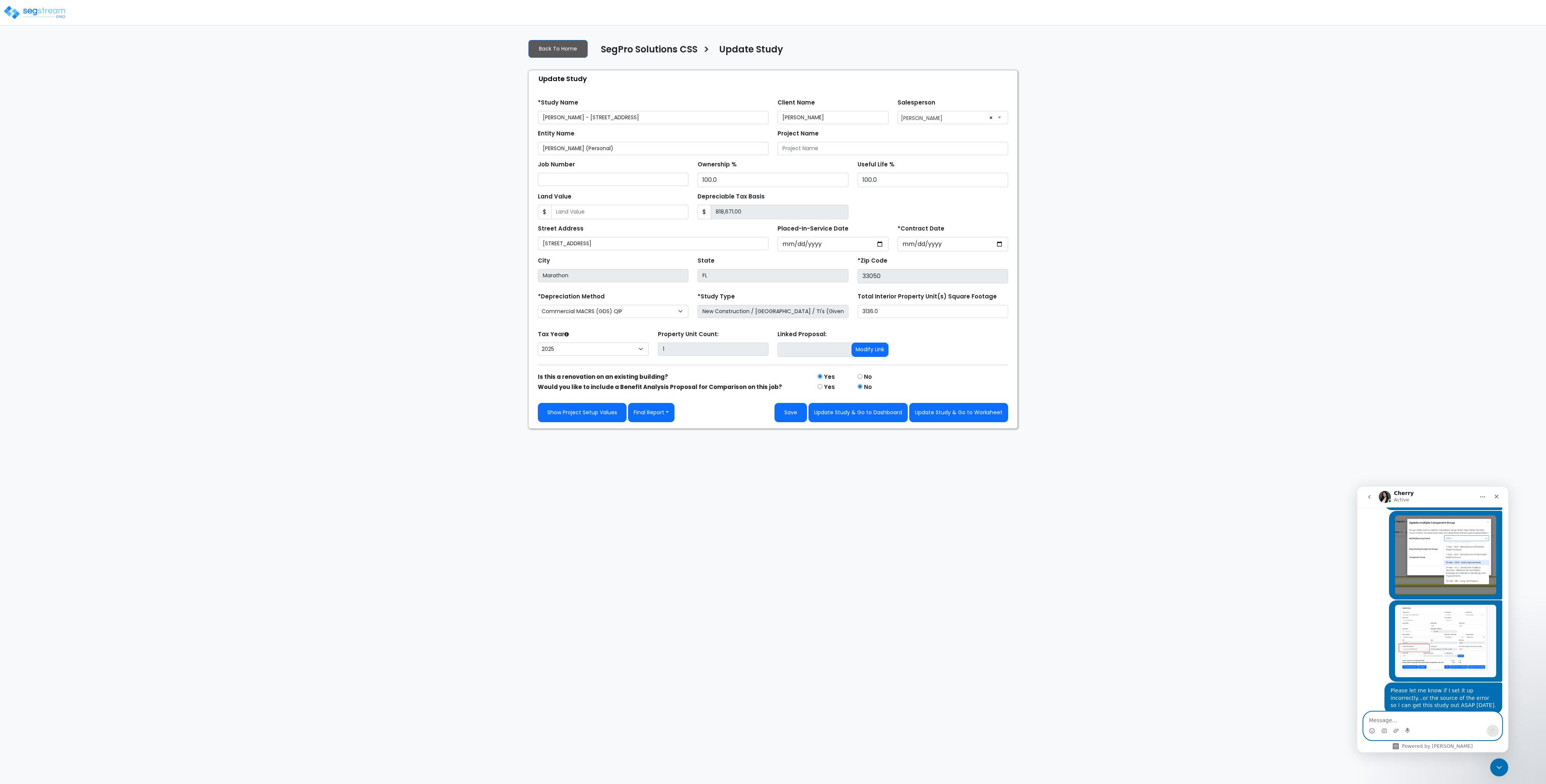
scroll to position [529, 0]
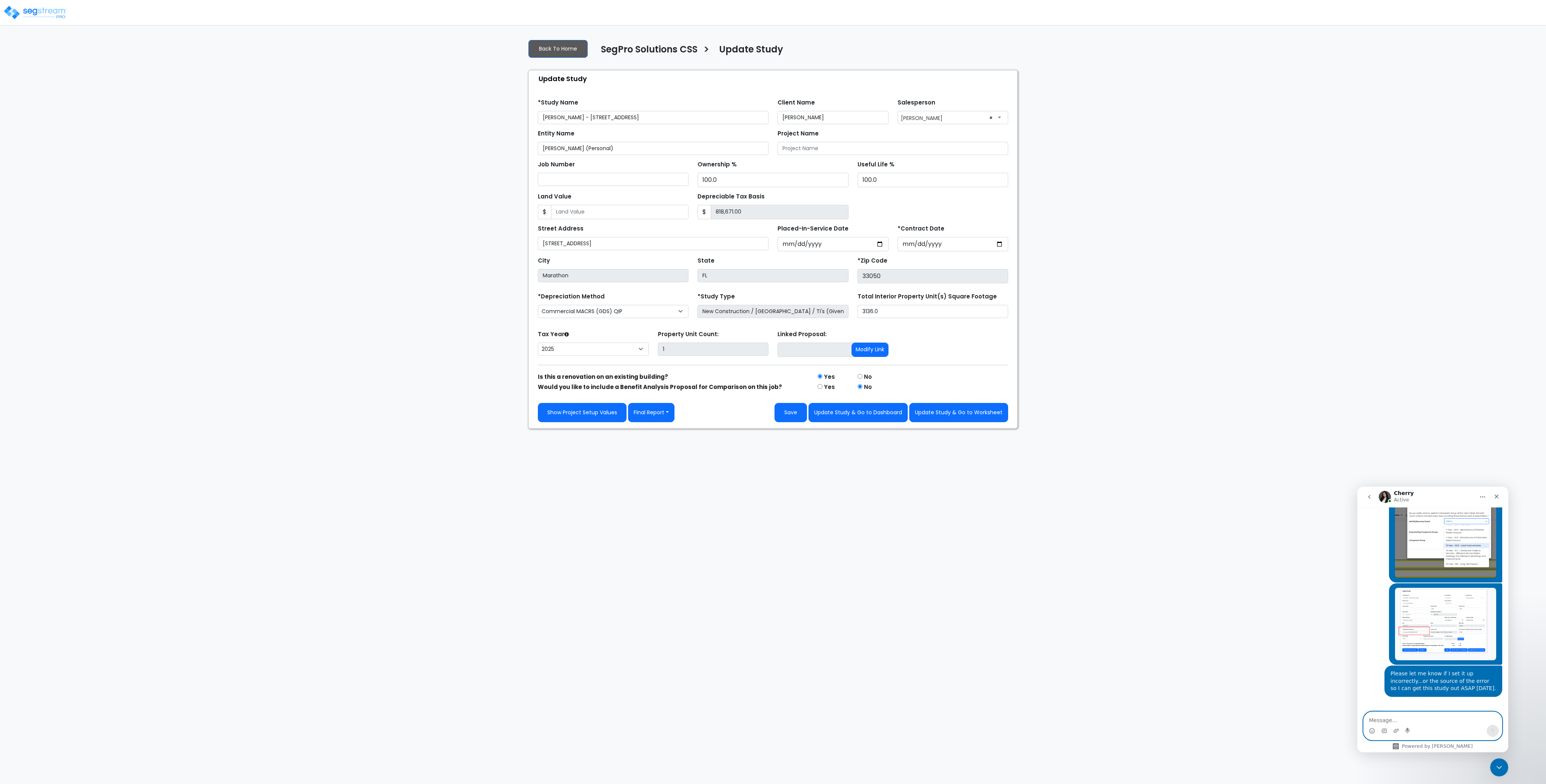
click at [795, 428] on html "Notification x View All [PERSON_NAME] SegPro Solutions Notification" at bounding box center [773, 214] width 1546 height 428
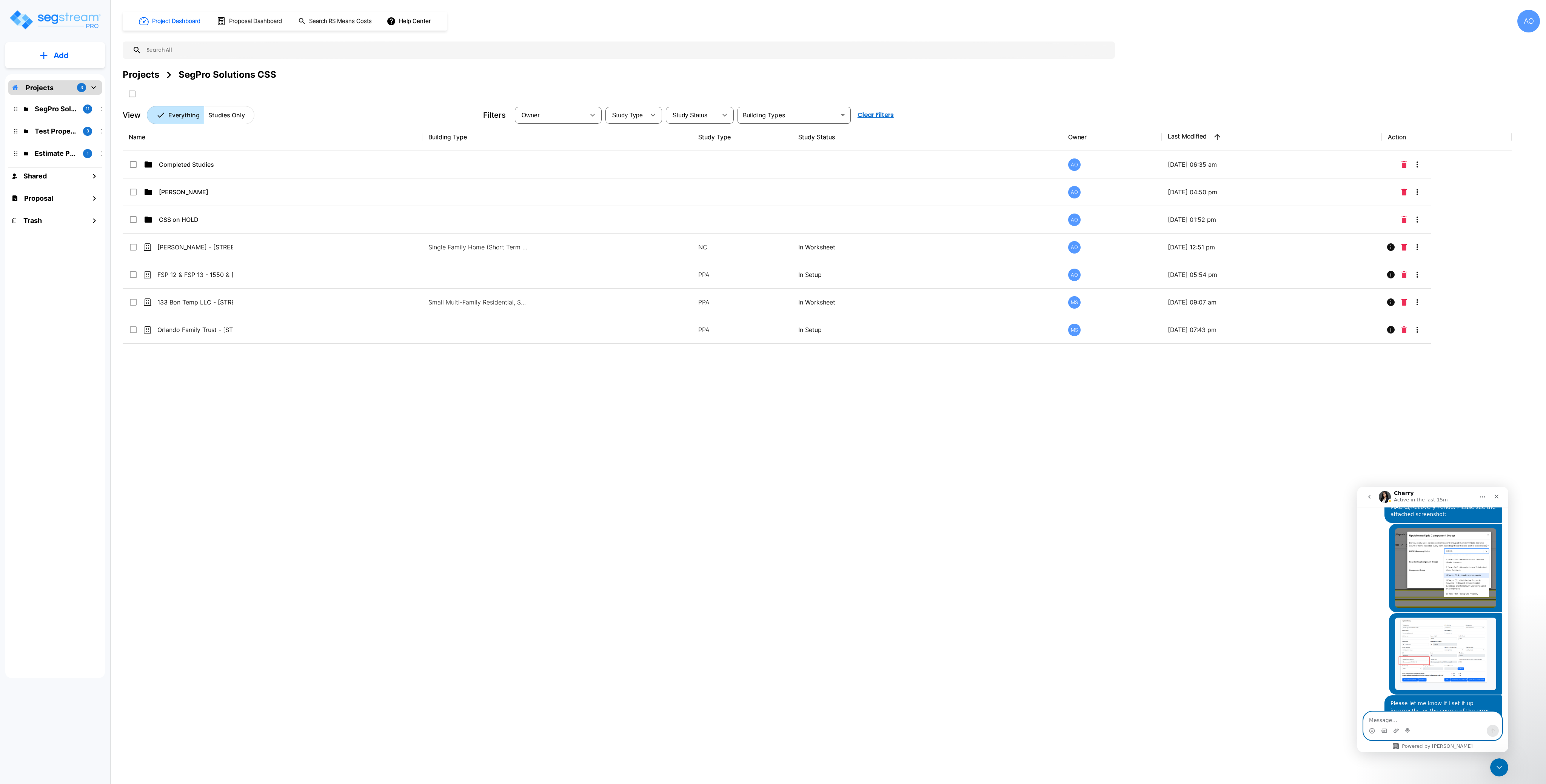
scroll to position [545, 0]
